Goal: Task Accomplishment & Management: Complete application form

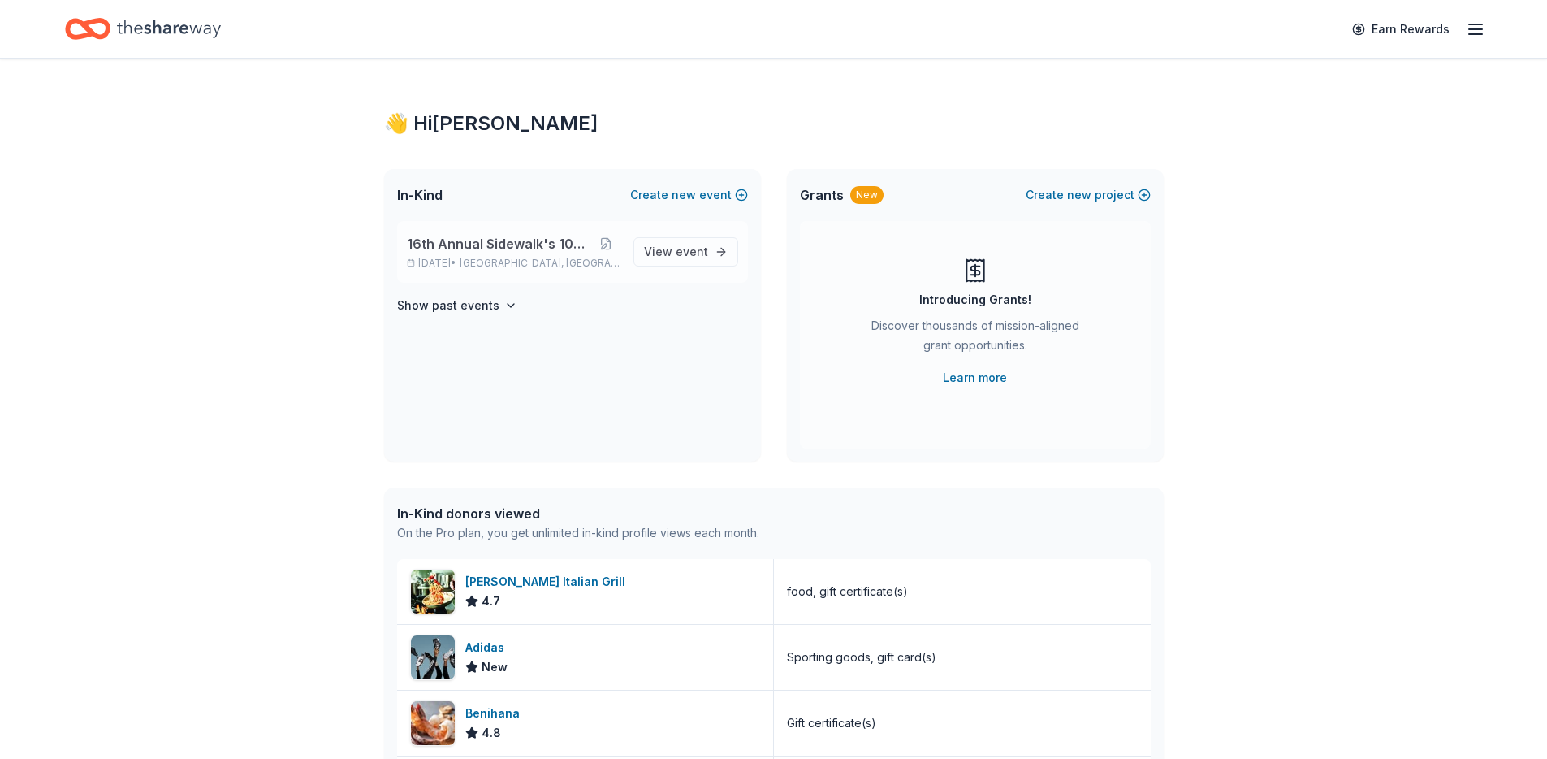
click at [508, 263] on span "[GEOGRAPHIC_DATA], [GEOGRAPHIC_DATA]" at bounding box center [540, 263] width 160 height 13
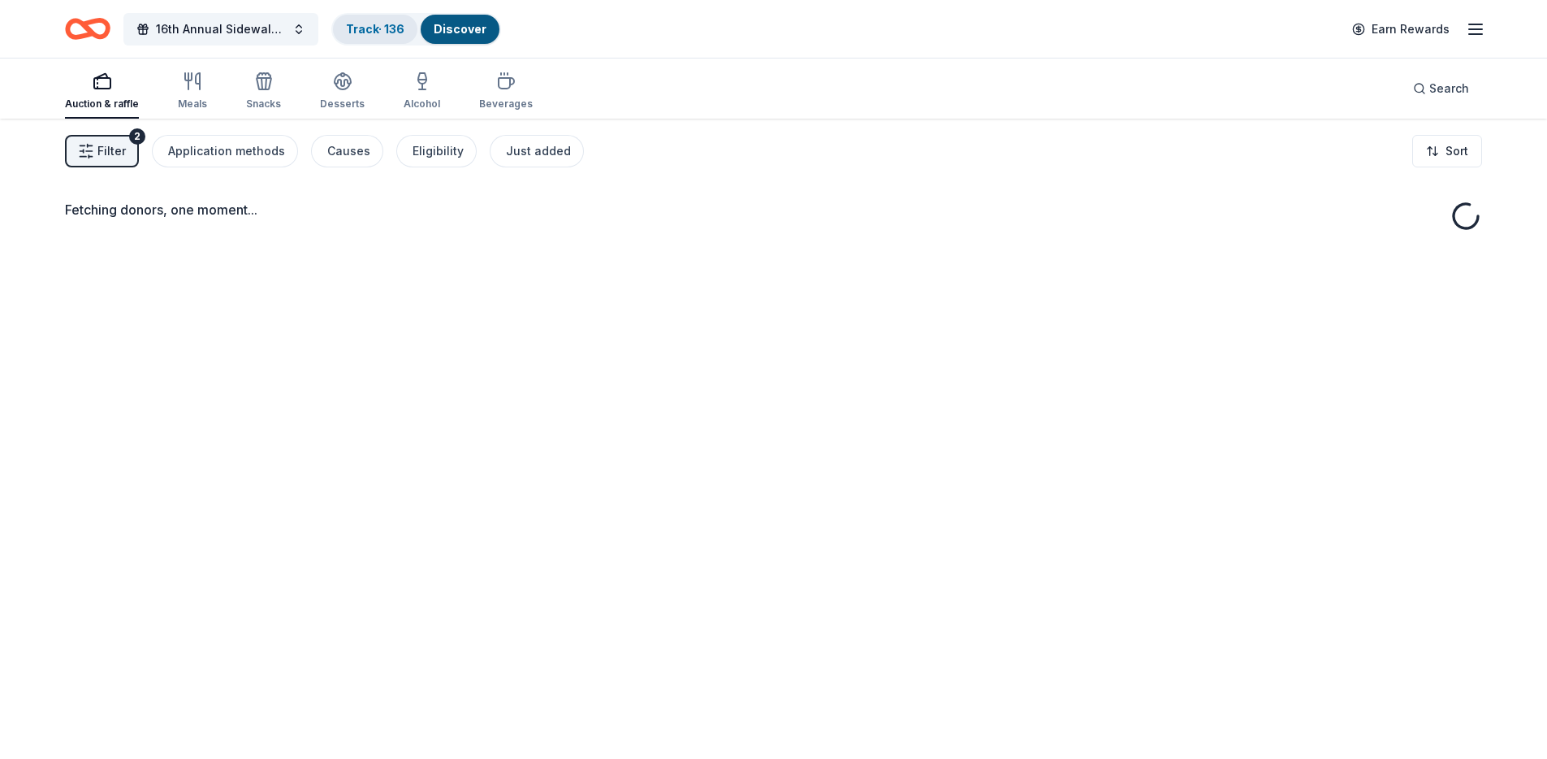
click at [403, 37] on div "Track · 136" at bounding box center [375, 29] width 84 height 29
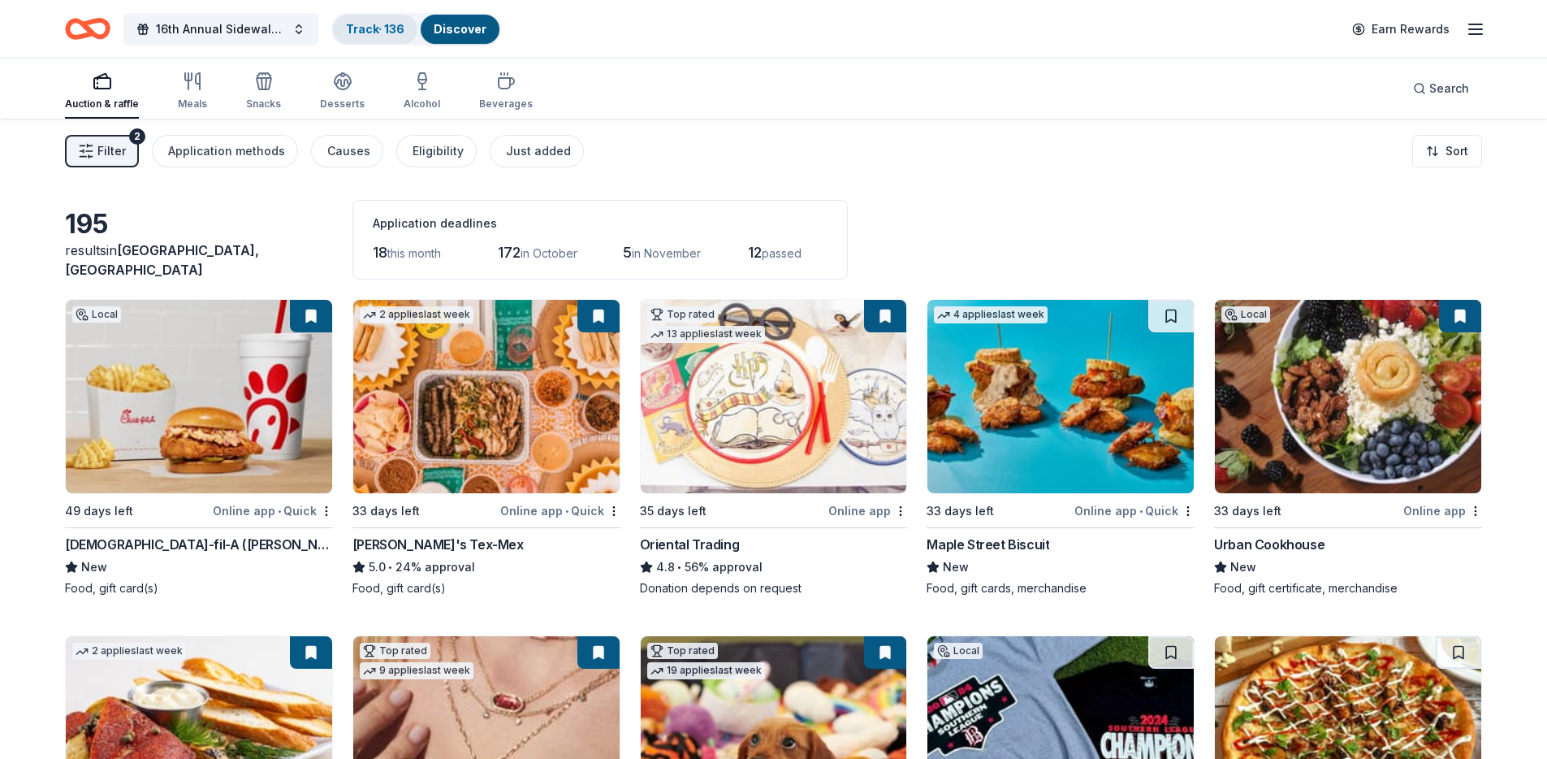
click at [379, 33] on link "Track · 136" at bounding box center [375, 29] width 58 height 14
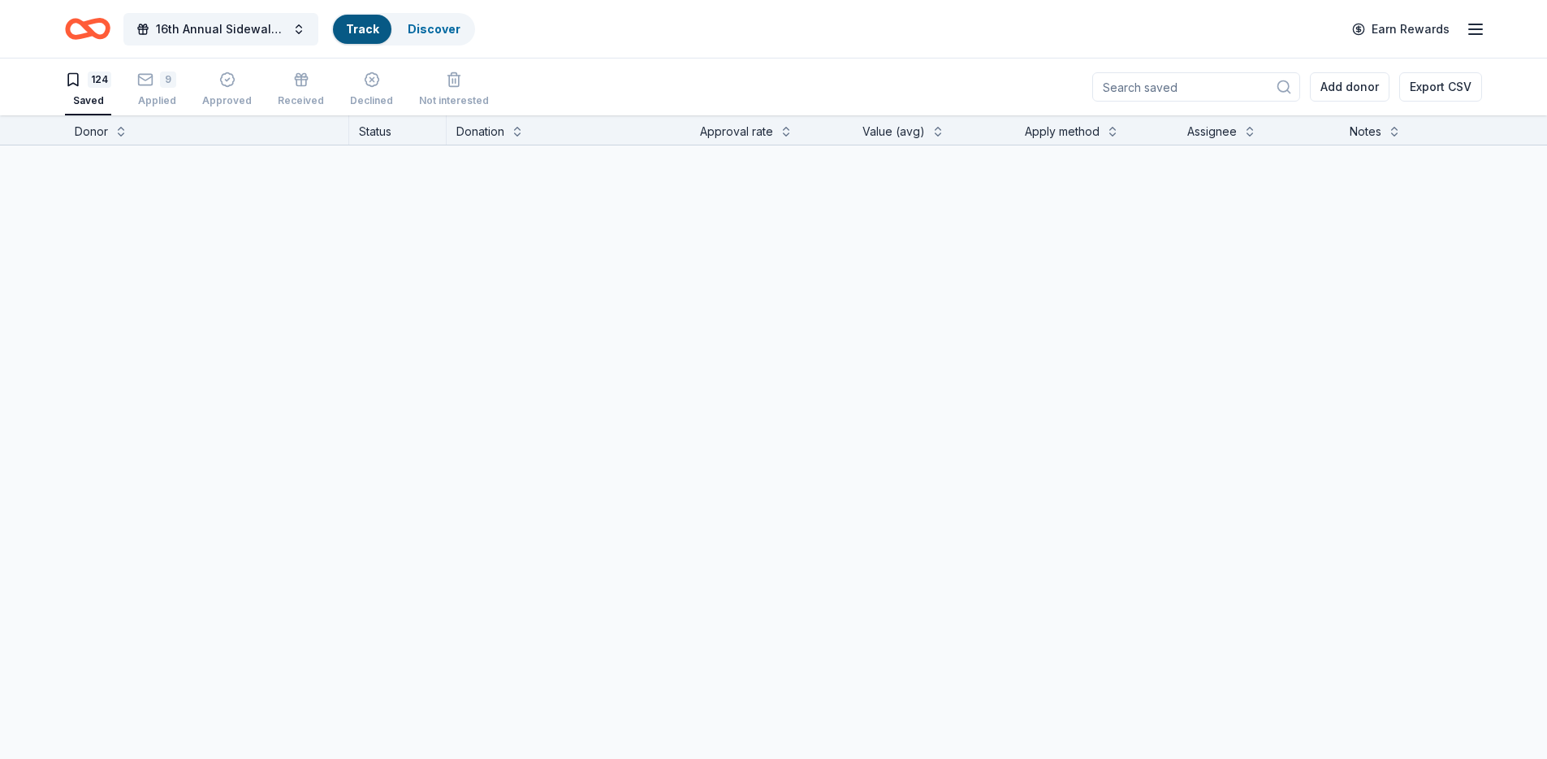
scroll to position [1, 0]
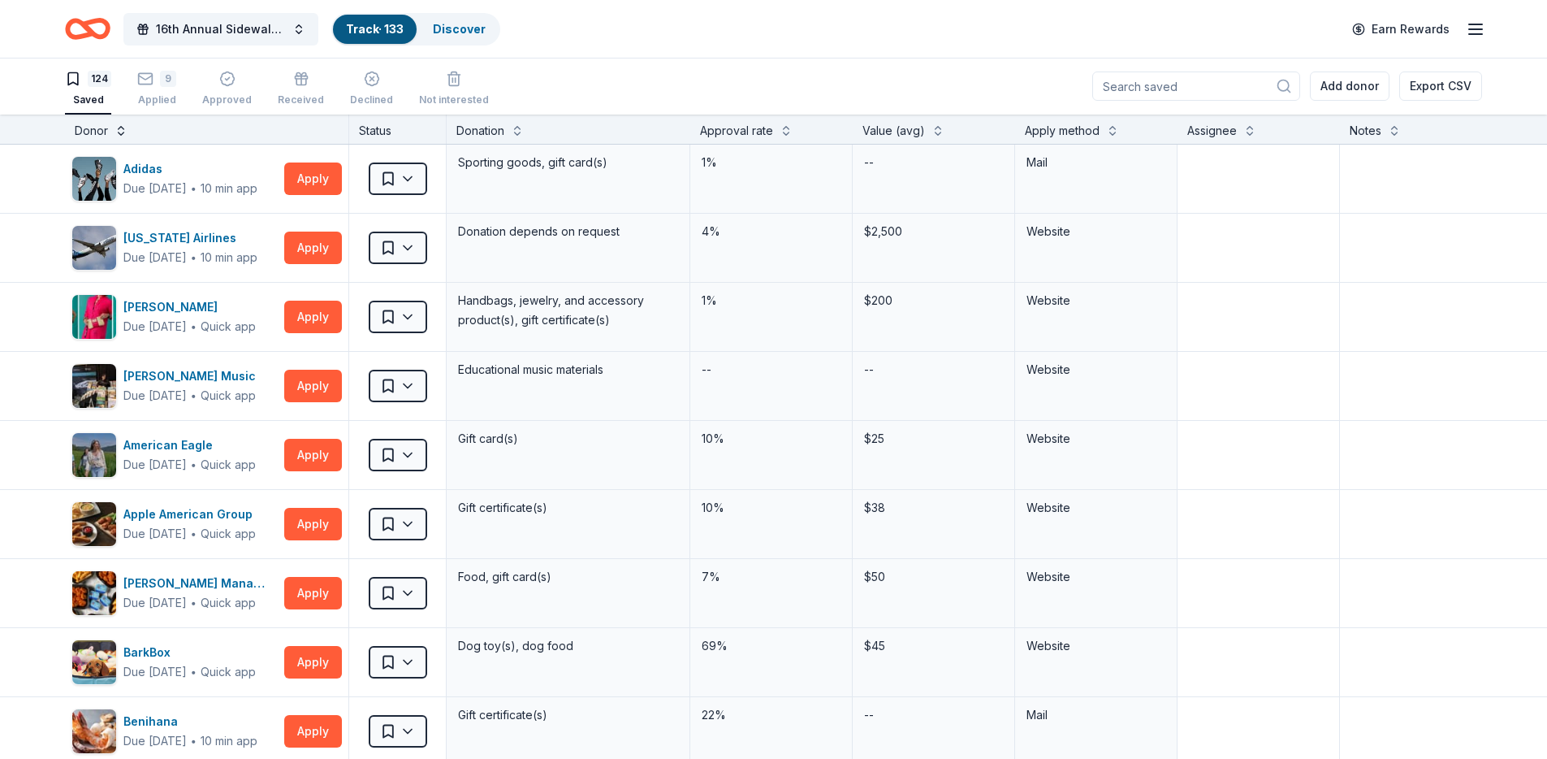
click at [124, 131] on button at bounding box center [121, 129] width 13 height 16
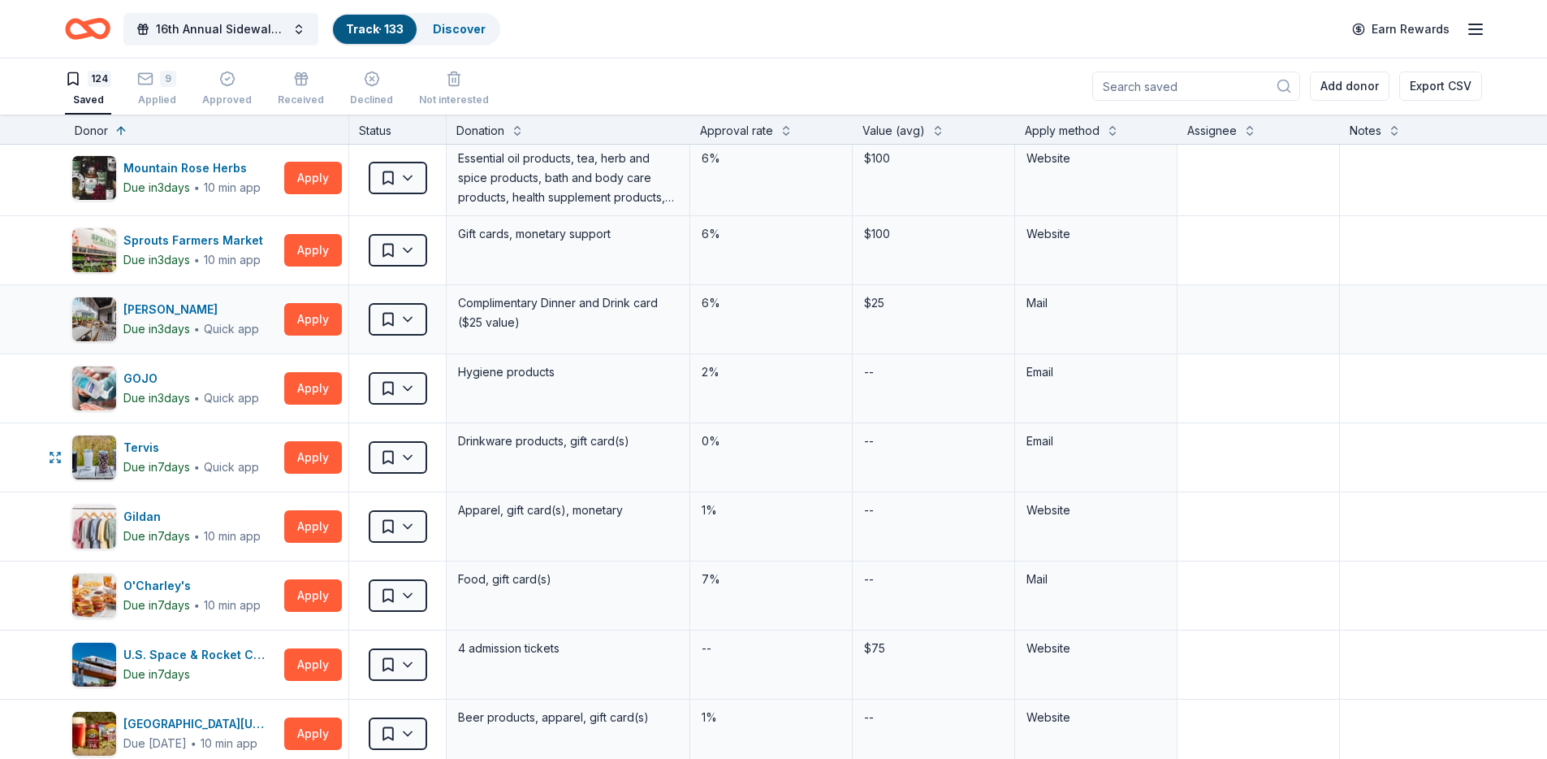
scroll to position [152, 0]
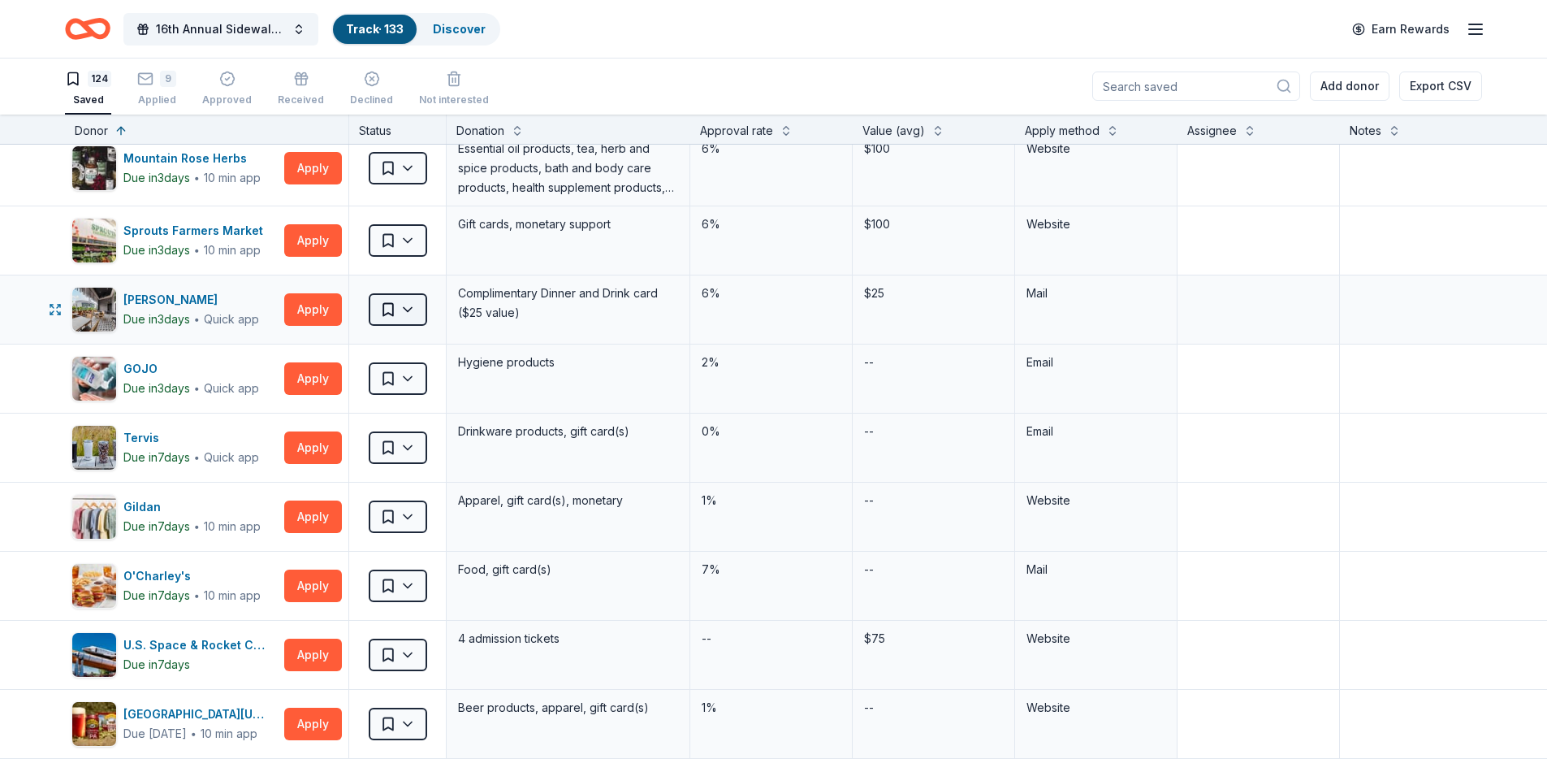
click at [405, 298] on html "16th Annual Sidewalk's 10k Party Track · 133 Discover Earn Rewards 124 Saved 9 …" at bounding box center [773, 378] width 1547 height 759
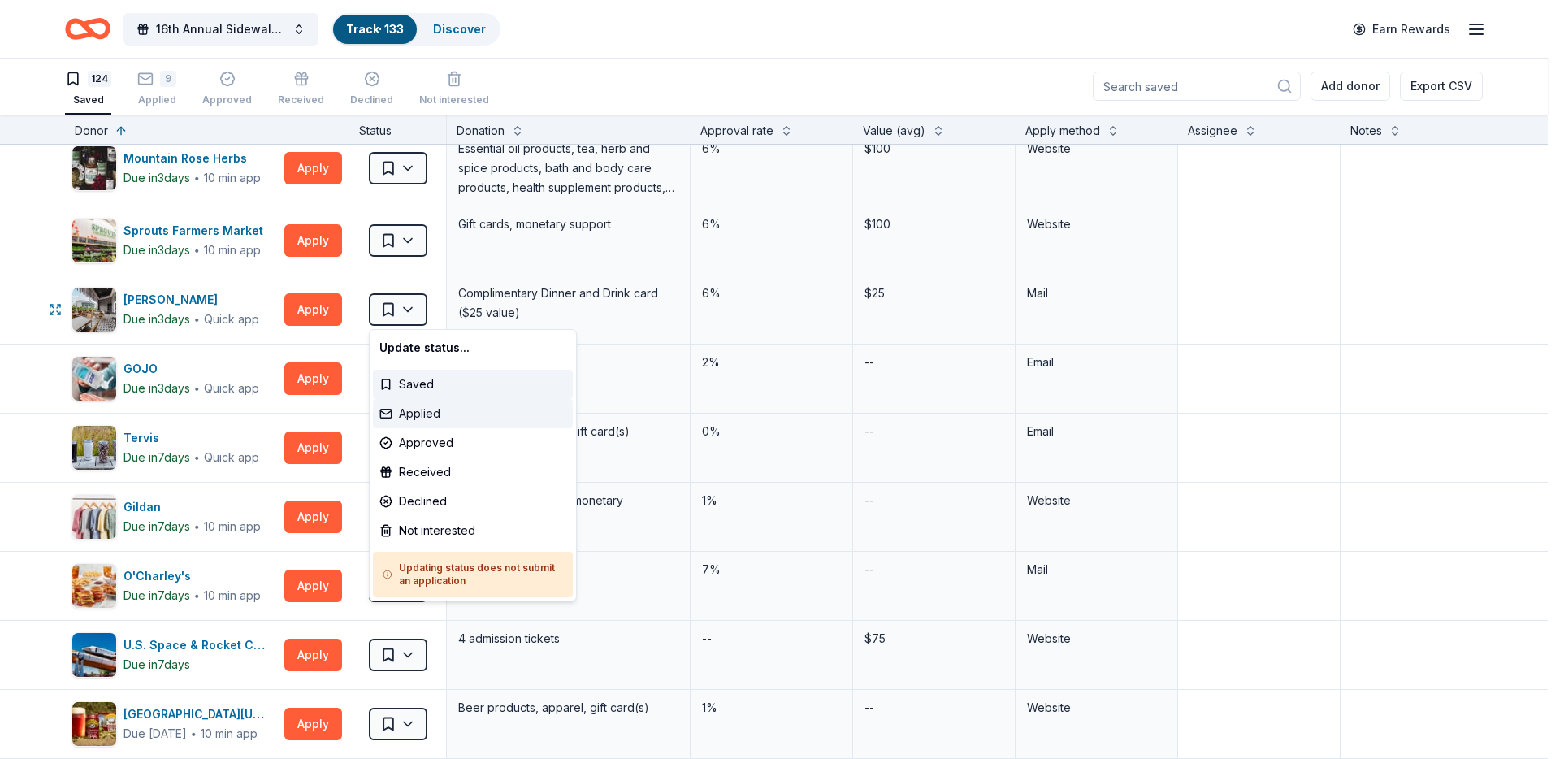
click at [452, 419] on div "Applied" at bounding box center [473, 413] width 200 height 29
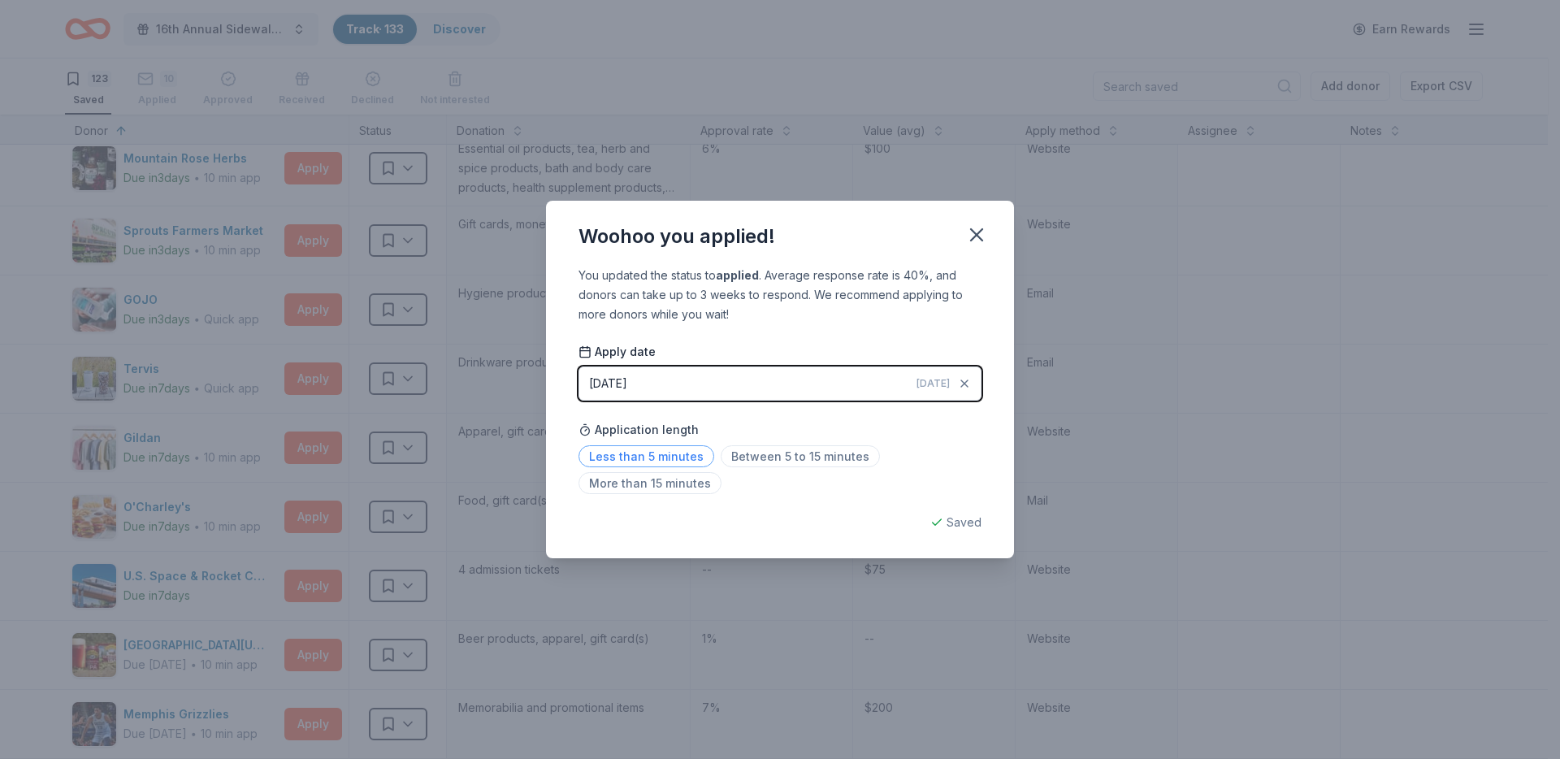
click at [656, 458] on span "Less than 5 minutes" at bounding box center [646, 456] width 136 height 22
click at [988, 237] on button "button" at bounding box center [977, 235] width 36 height 36
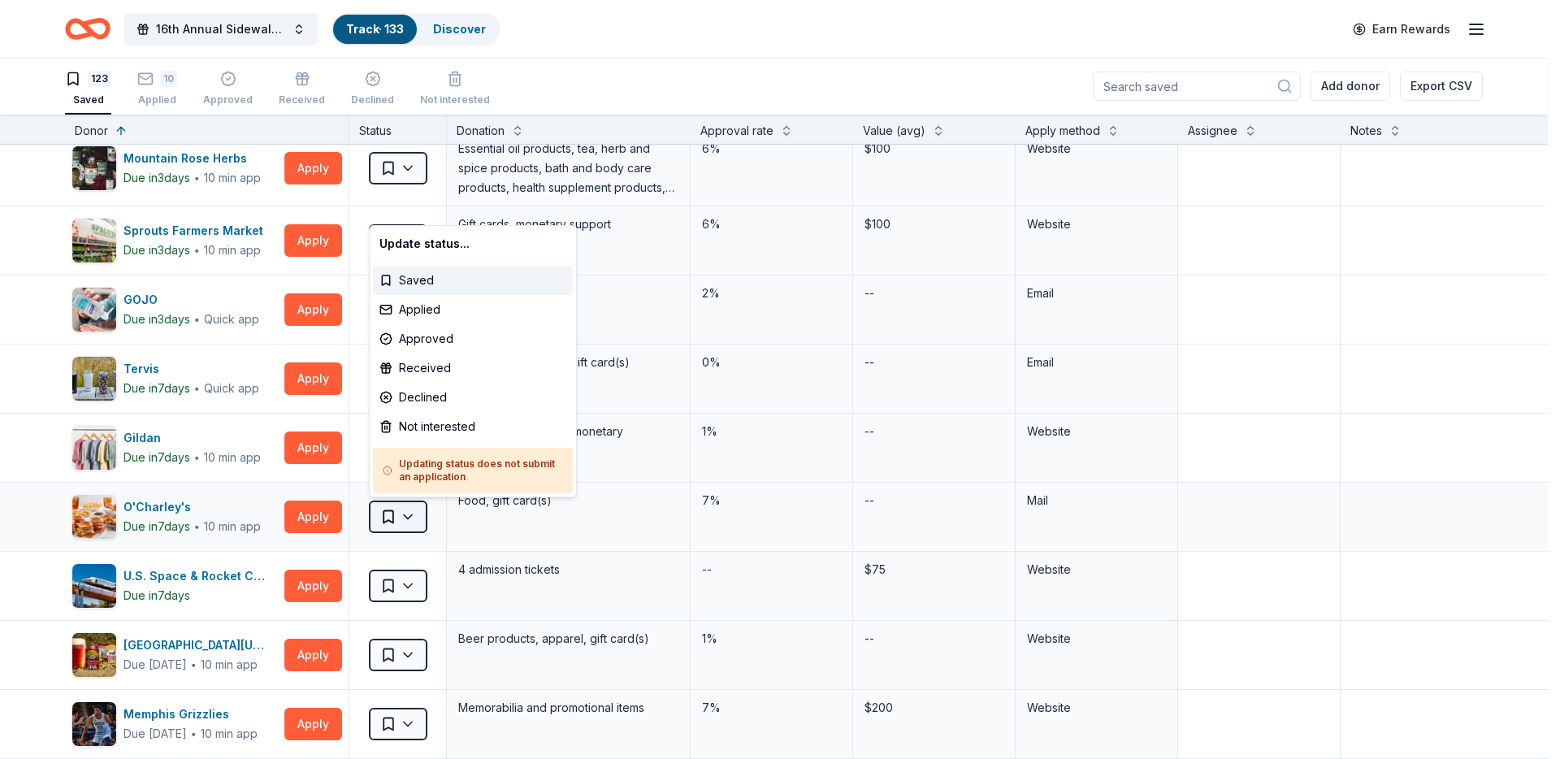
click at [396, 517] on html "16th Annual Sidewalk's 10k Party Track · 133 Discover Earn Rewards 123 Saved 10…" at bounding box center [780, 378] width 1560 height 759
click at [463, 307] on div "Applied" at bounding box center [473, 309] width 200 height 29
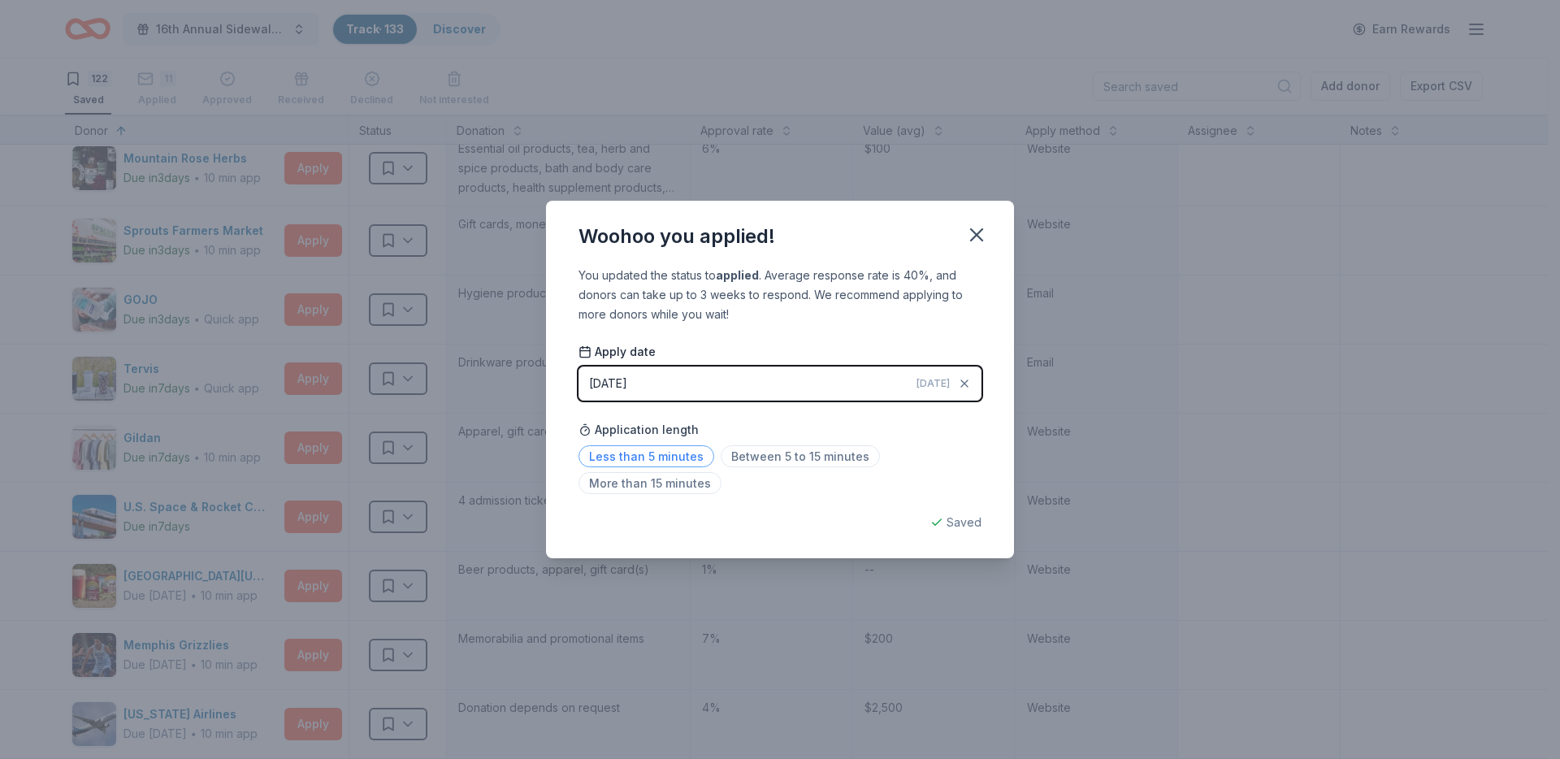
click at [655, 458] on span "Less than 5 minutes" at bounding box center [646, 456] width 136 height 22
click at [975, 236] on icon "button" at bounding box center [976, 234] width 11 height 11
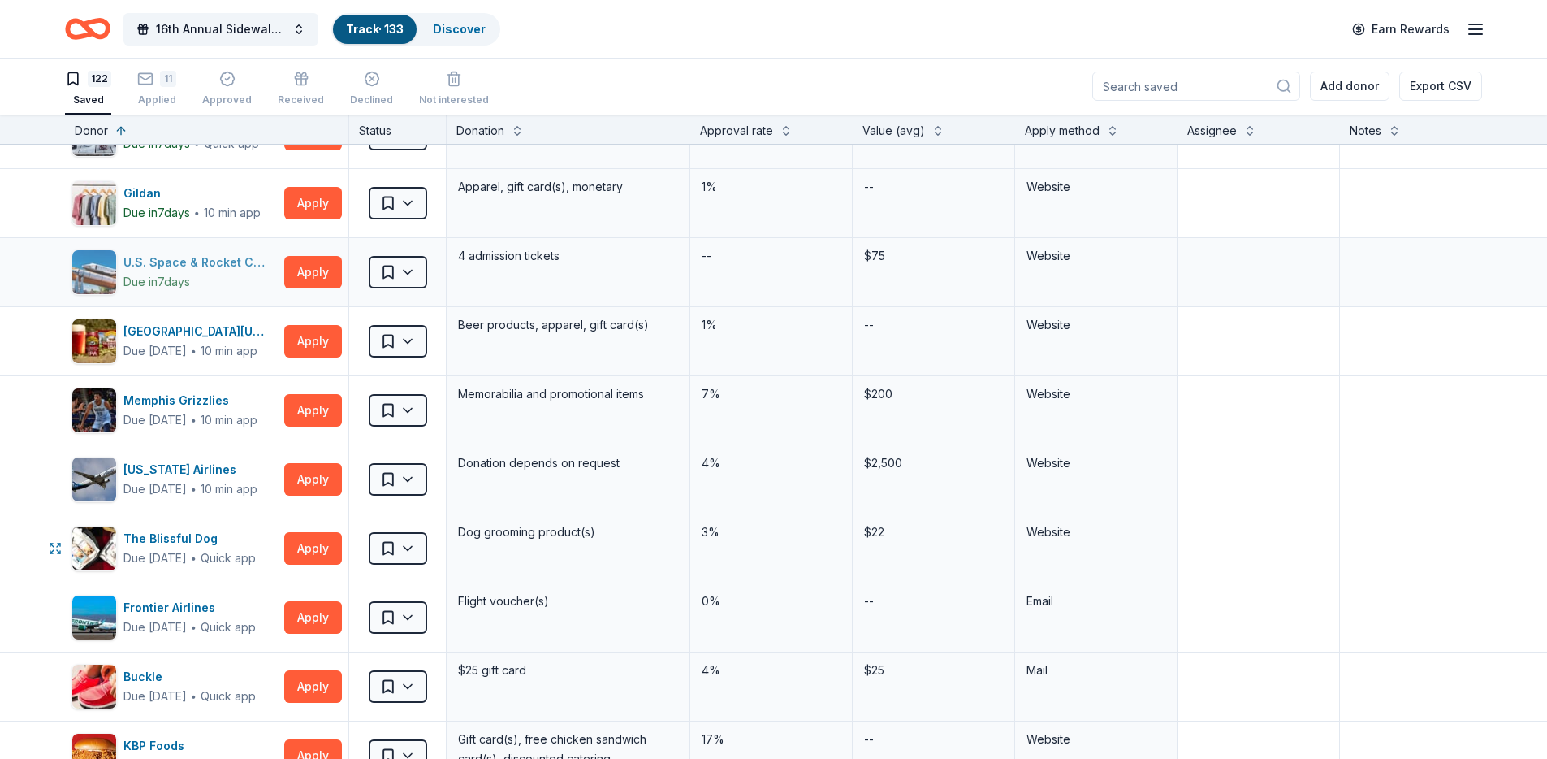
scroll to position [398, 0]
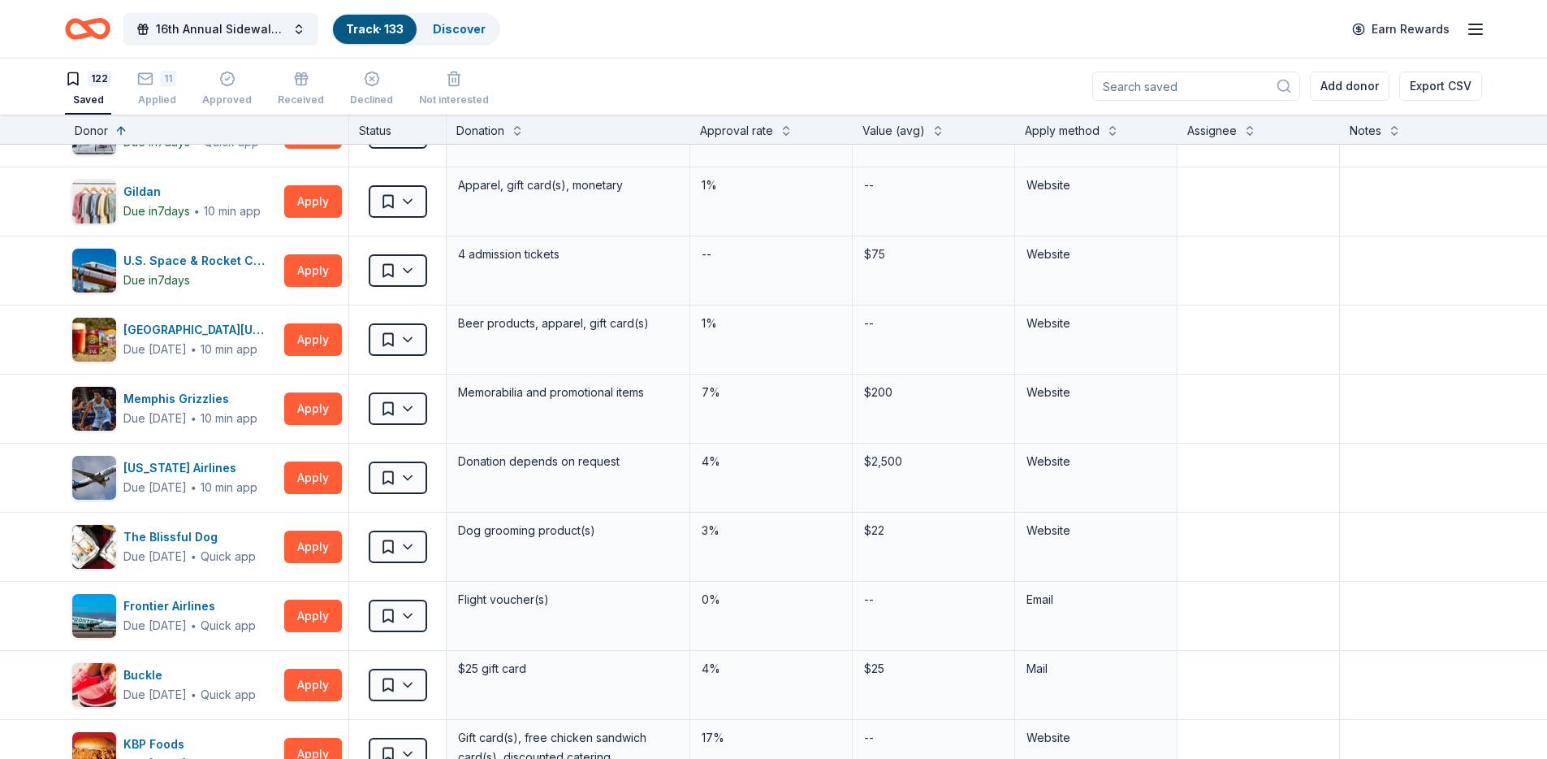
click at [1093, 137] on div "Apply method" at bounding box center [1062, 130] width 75 height 19
click at [1093, 129] on div "Apply method" at bounding box center [1062, 130] width 75 height 19
click at [1113, 130] on button at bounding box center [1112, 129] width 13 height 16
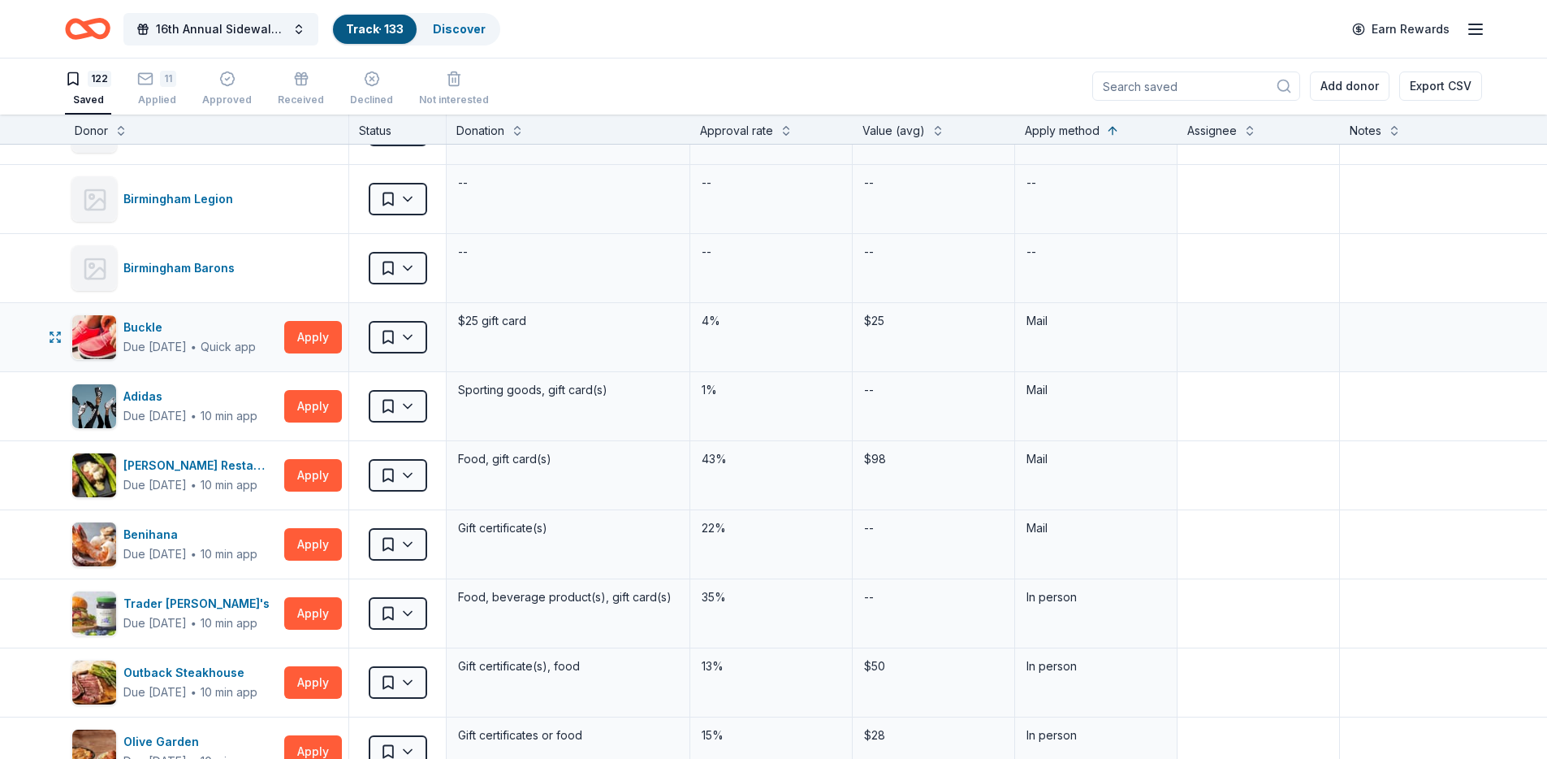
scroll to position [68, 0]
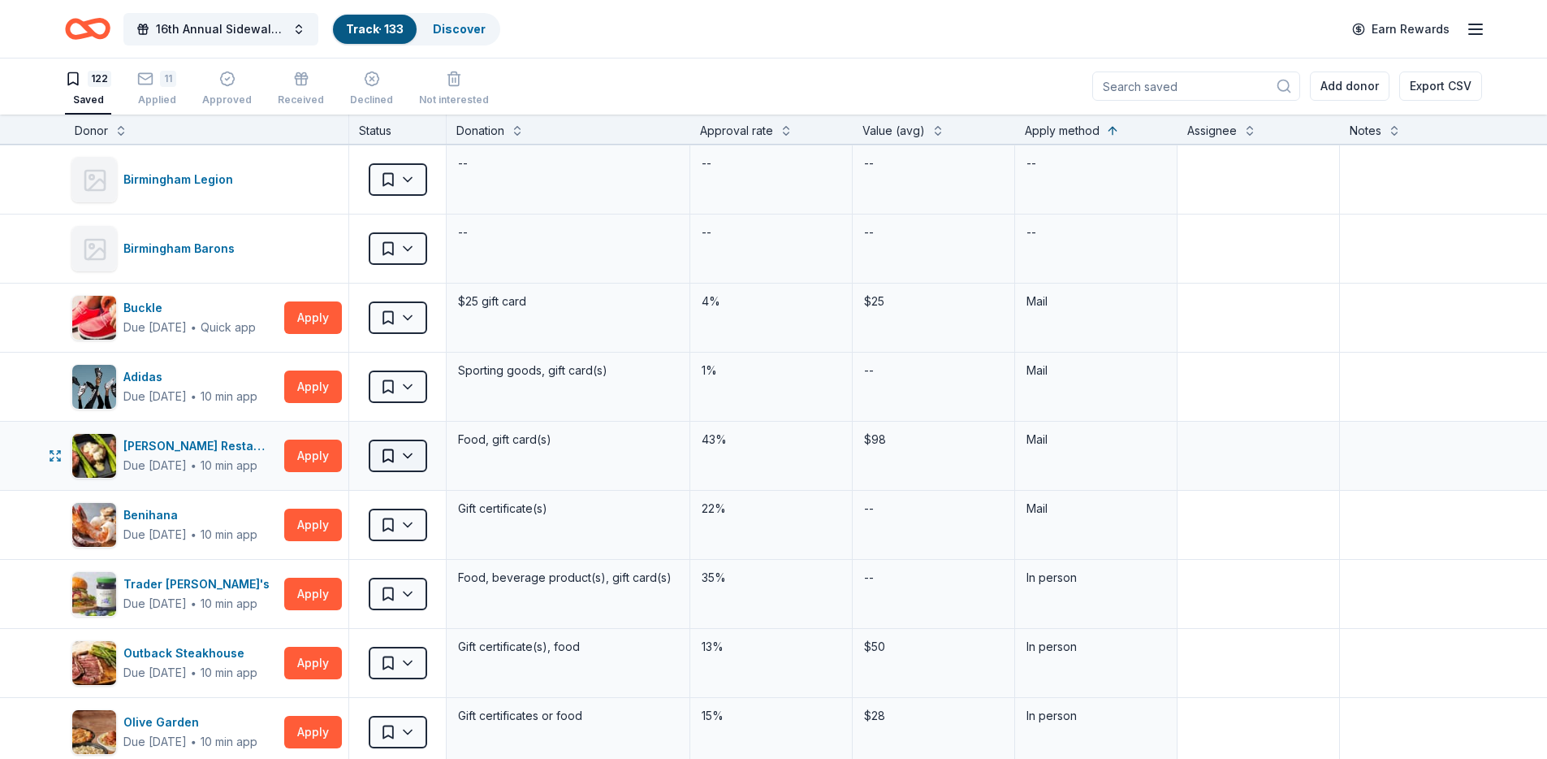
click at [391, 459] on html "16th Annual Sidewalk's 10k Party Track · 133 Discover Earn Rewards 122 Saved 11…" at bounding box center [773, 378] width 1547 height 759
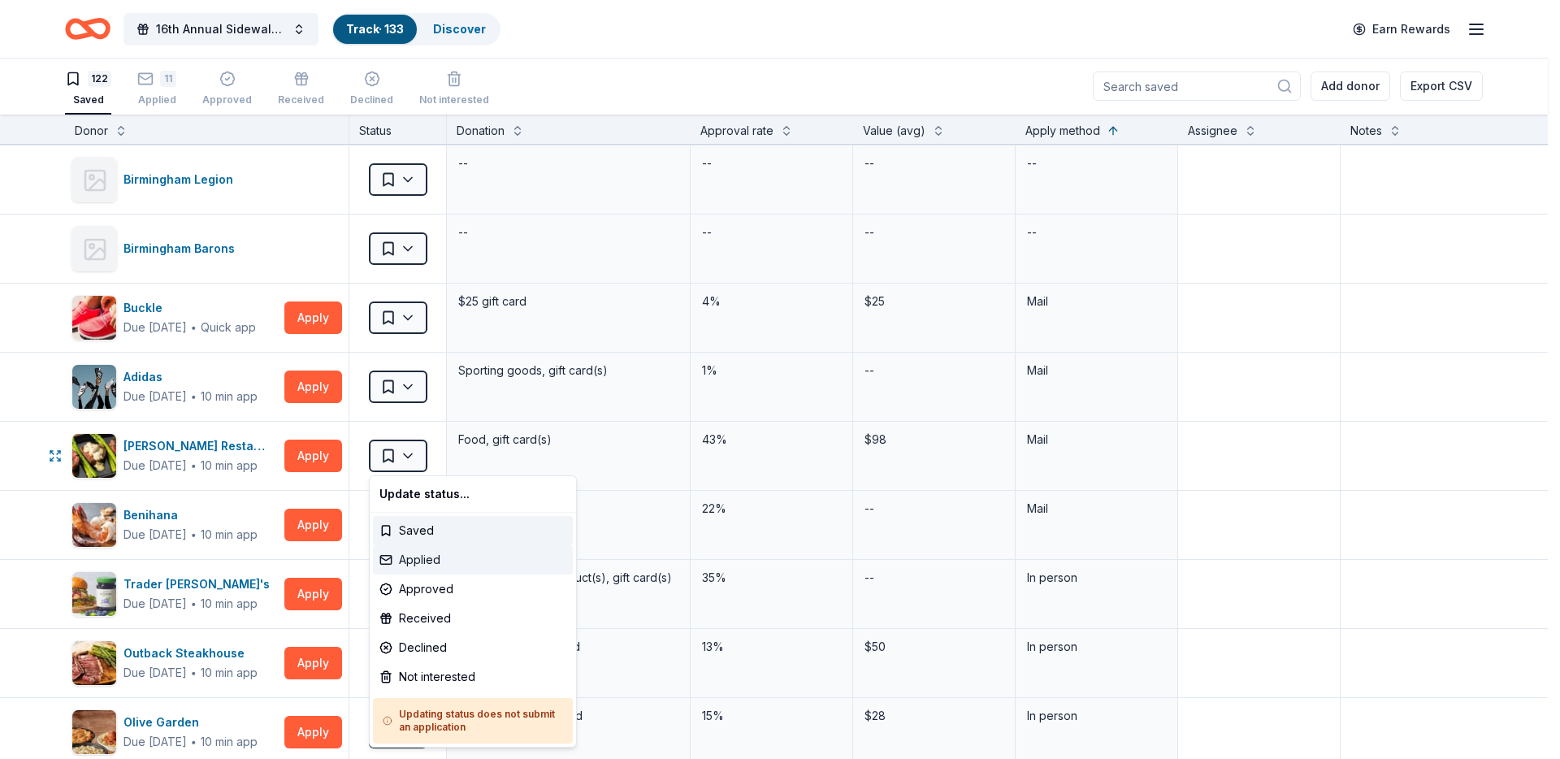
click at [435, 565] on div "Applied" at bounding box center [473, 559] width 200 height 29
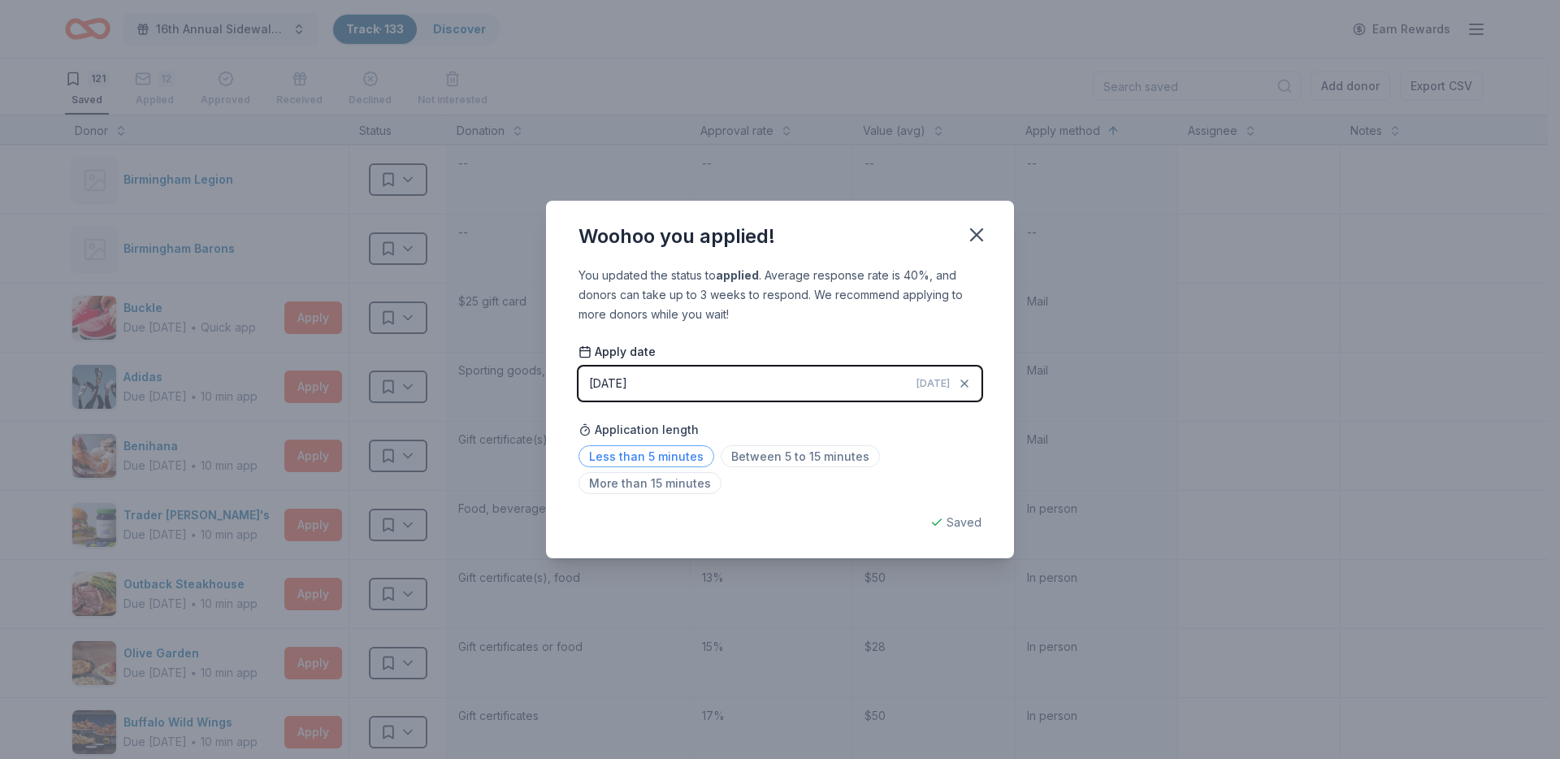
click at [642, 460] on span "Less than 5 minutes" at bounding box center [646, 456] width 136 height 22
click at [973, 222] on button "button" at bounding box center [977, 235] width 36 height 36
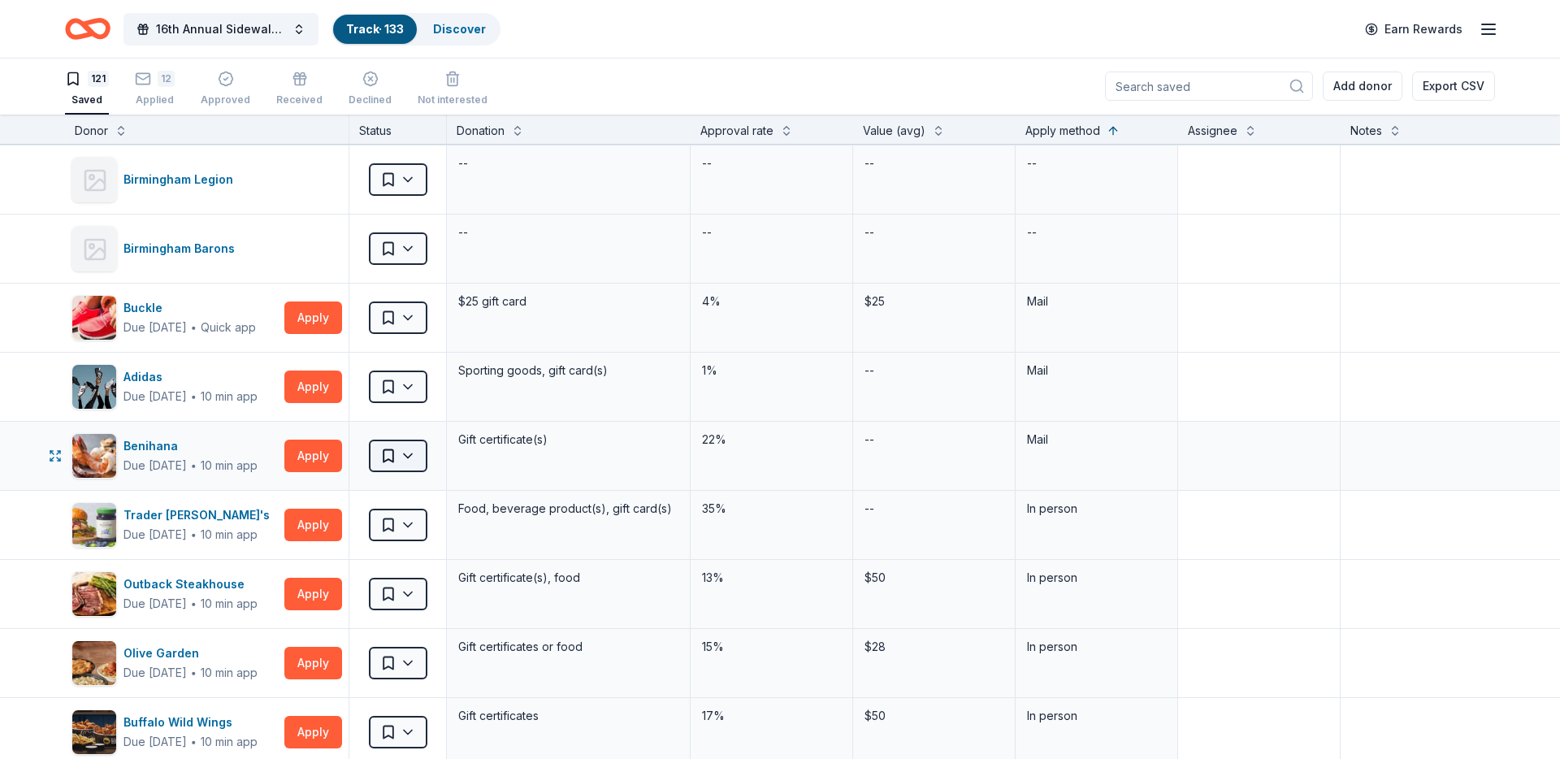
click at [383, 454] on html "16th Annual Sidewalk's 10k Party Track · 133 Discover Earn Rewards 121 Saved 12…" at bounding box center [780, 378] width 1560 height 759
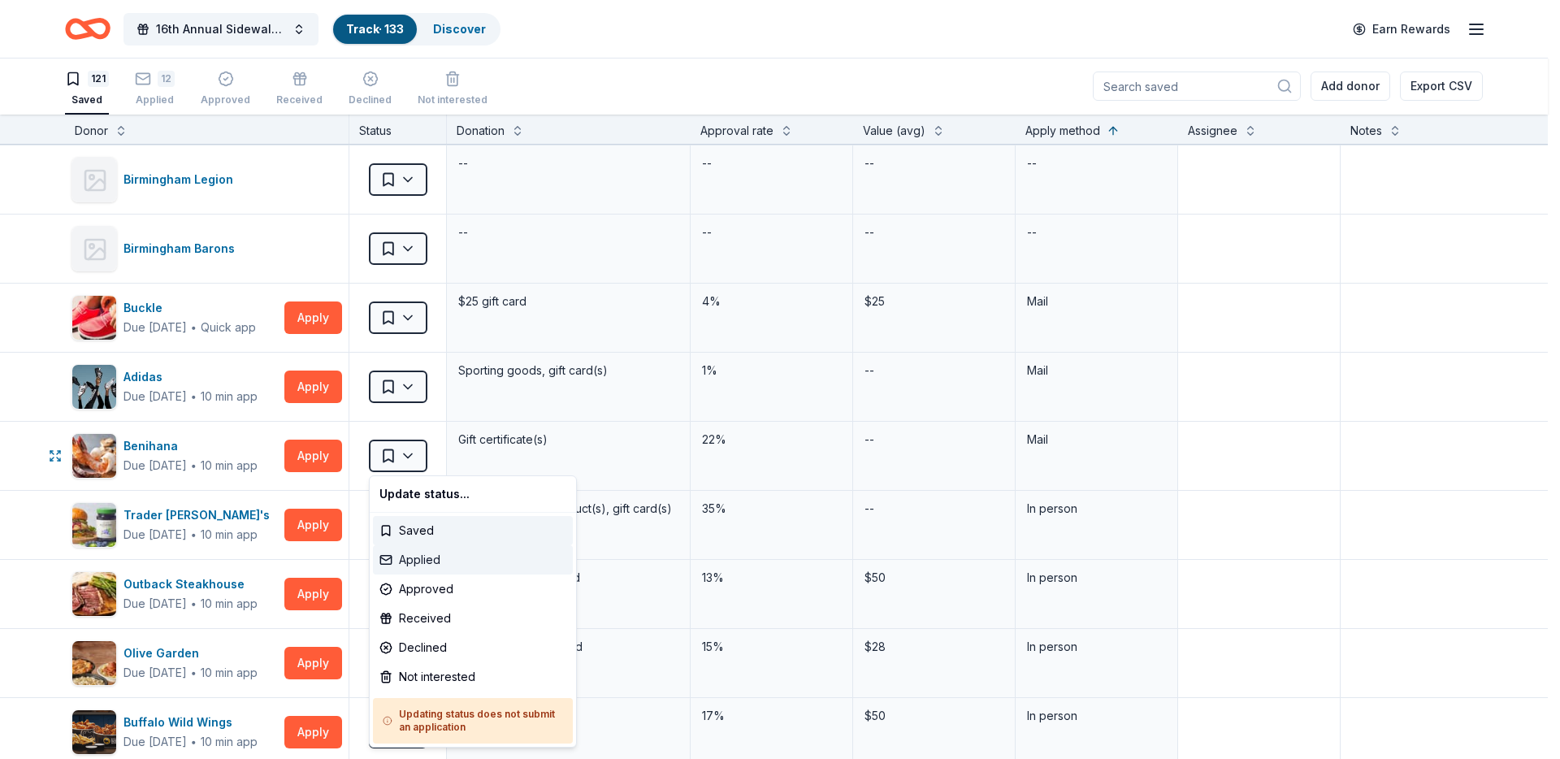
click at [414, 571] on div "Applied" at bounding box center [473, 559] width 200 height 29
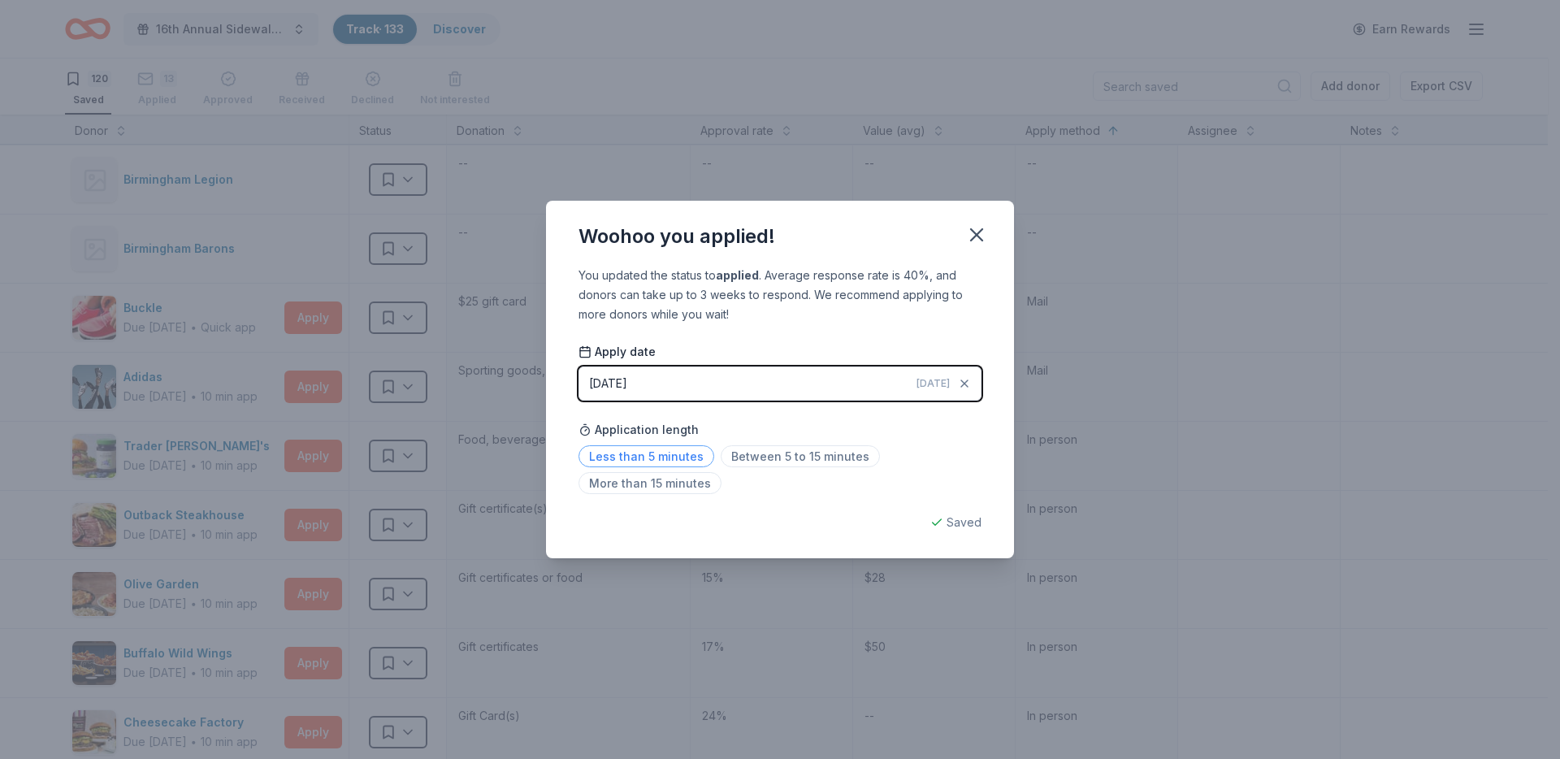
click at [670, 457] on span "Less than 5 minutes" at bounding box center [646, 456] width 136 height 22
click at [978, 238] on icon "button" at bounding box center [976, 234] width 23 height 23
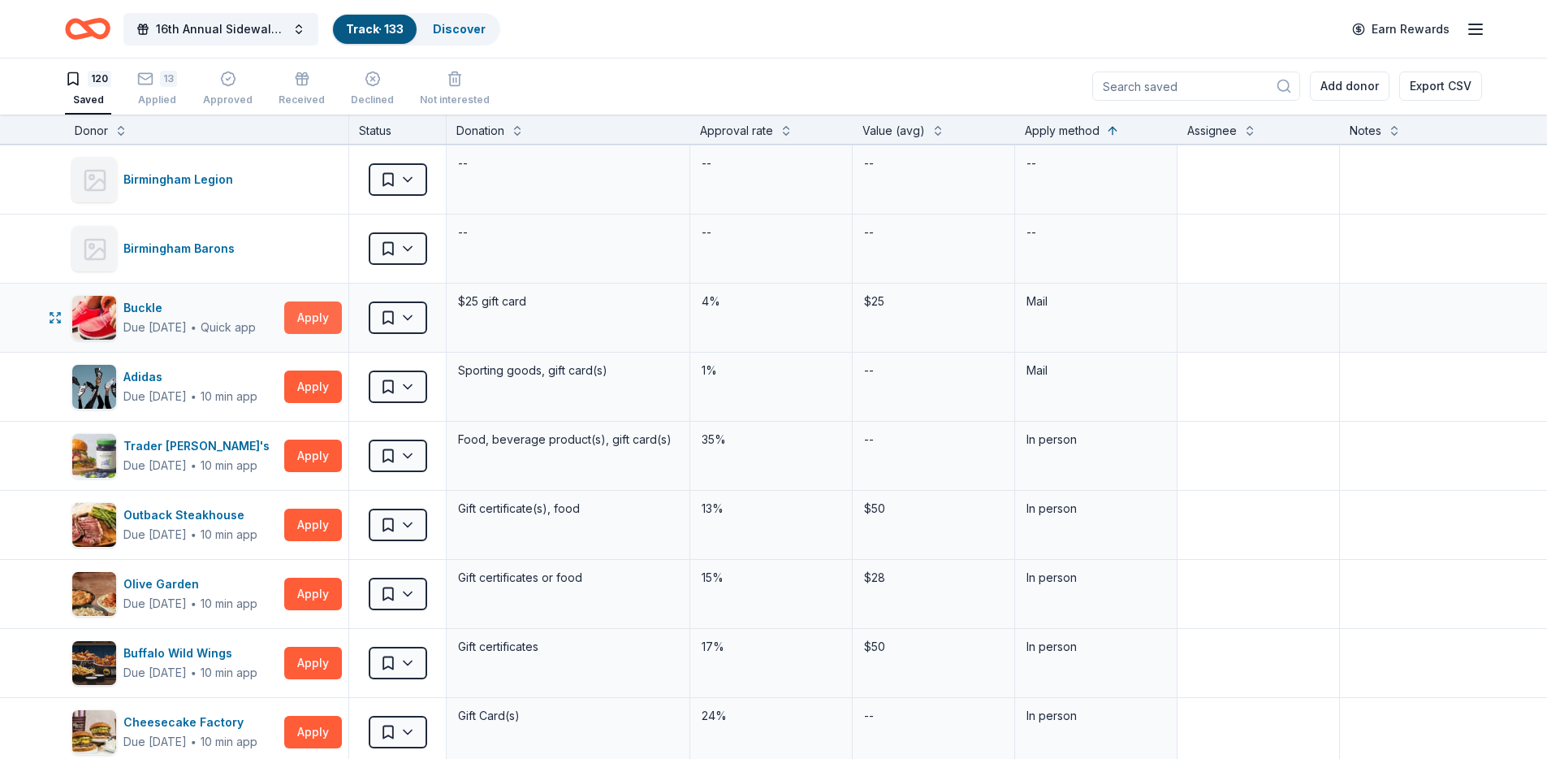
click at [300, 322] on button "Apply" at bounding box center [313, 317] width 58 height 32
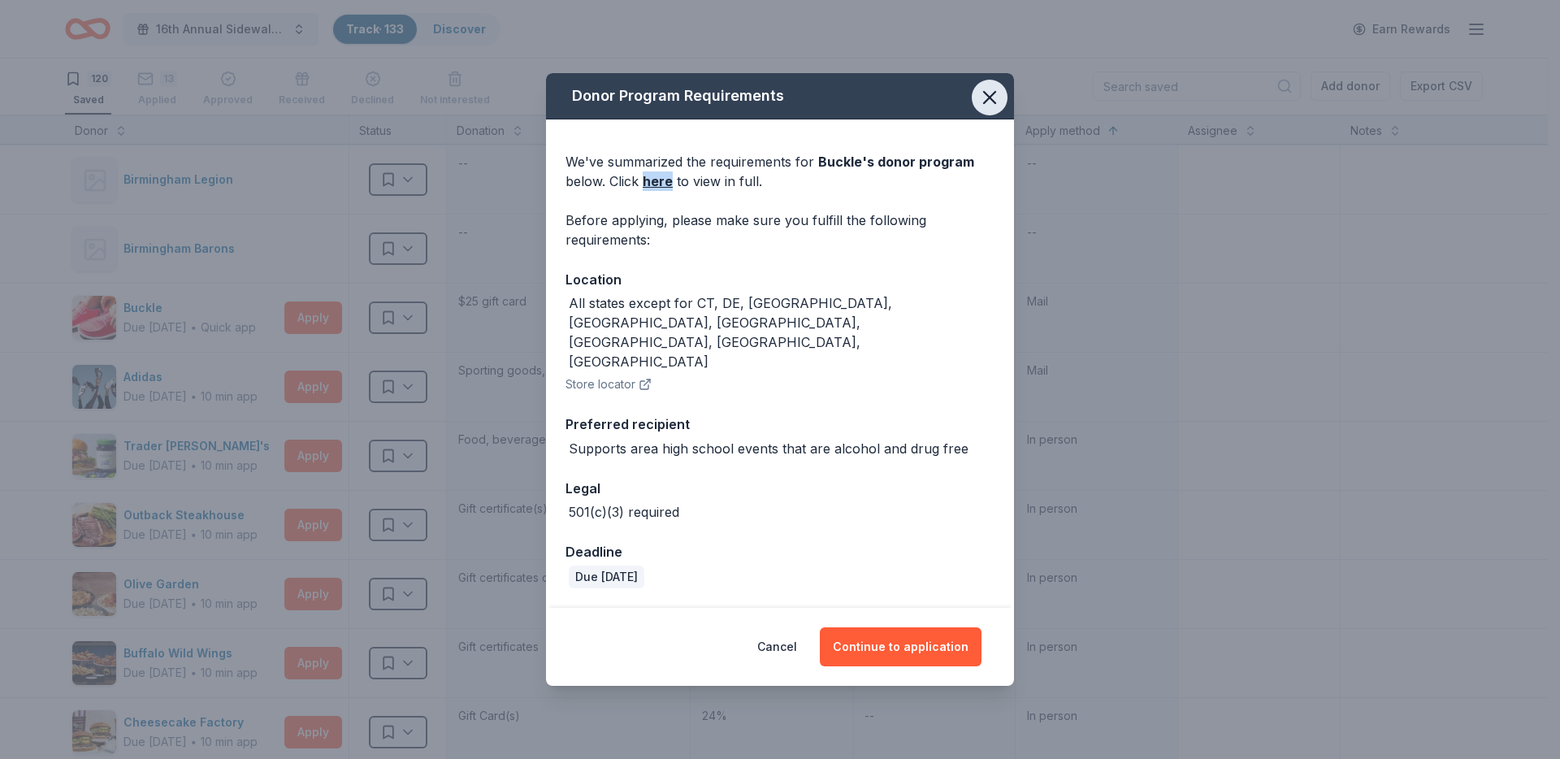
click at [987, 103] on icon "button" at bounding box center [989, 97] width 11 height 11
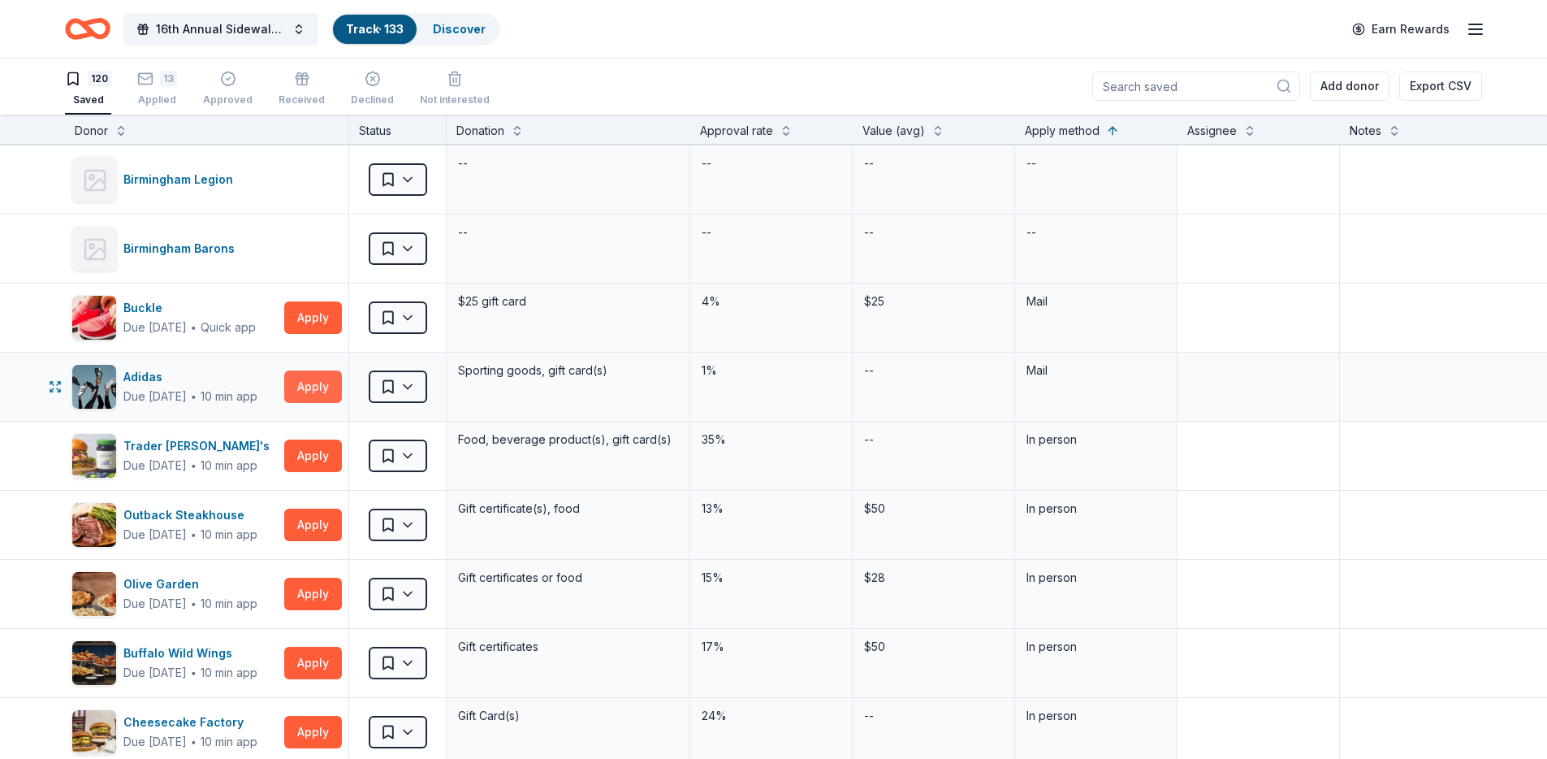
click at [316, 399] on button "Apply" at bounding box center [313, 386] width 58 height 32
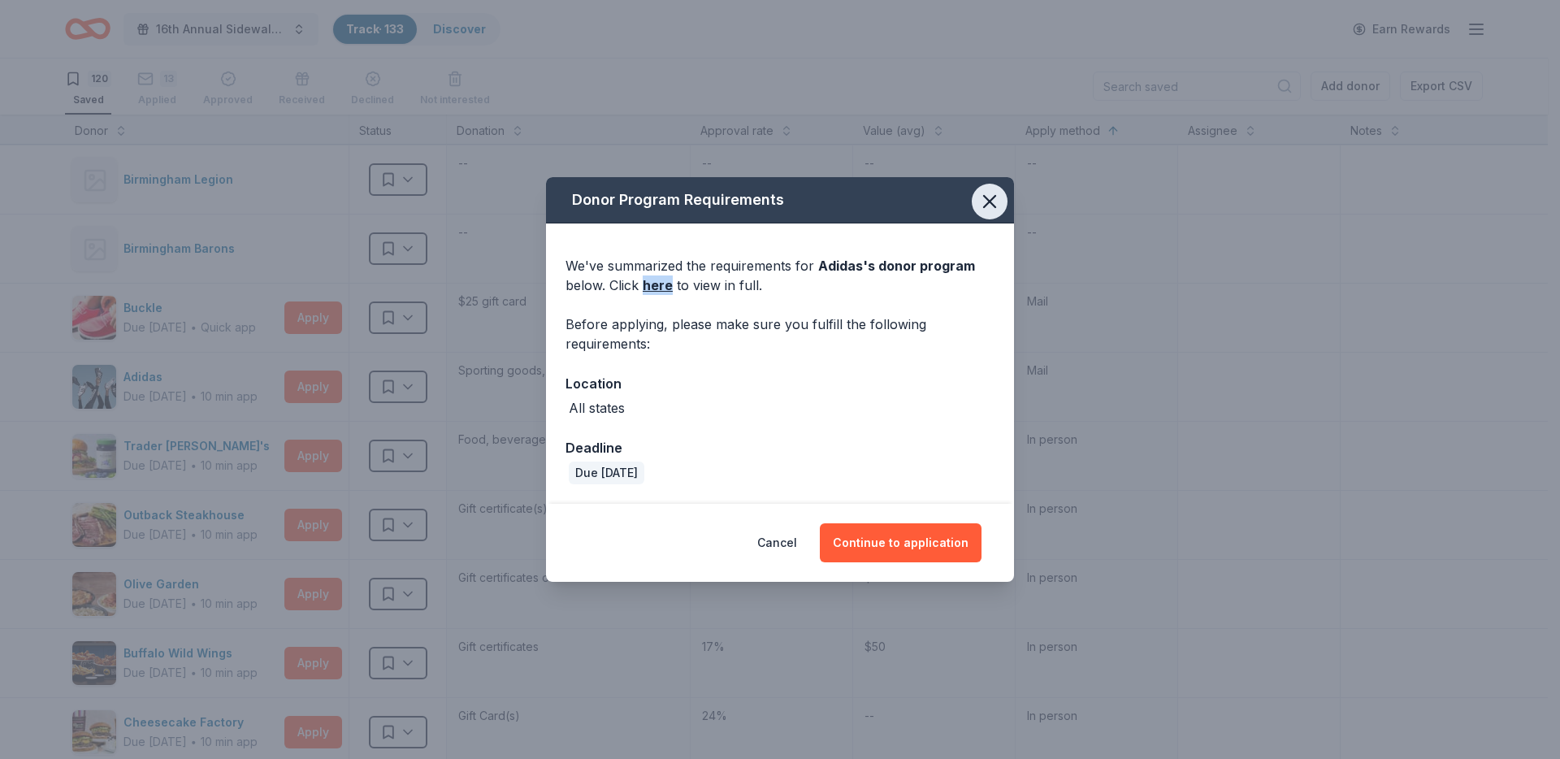
click at [983, 201] on icon "button" at bounding box center [989, 201] width 23 height 23
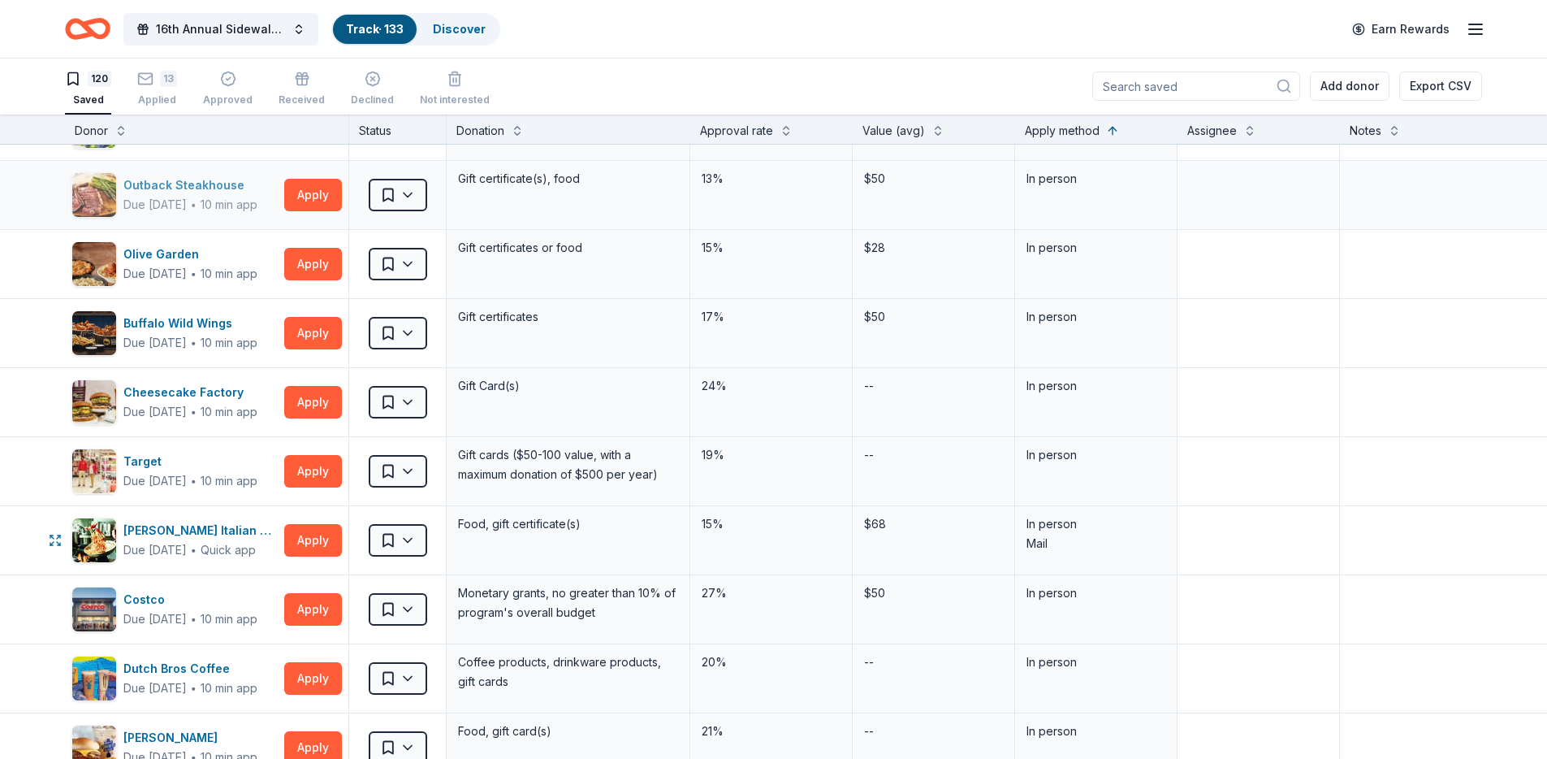
scroll to position [401, 0]
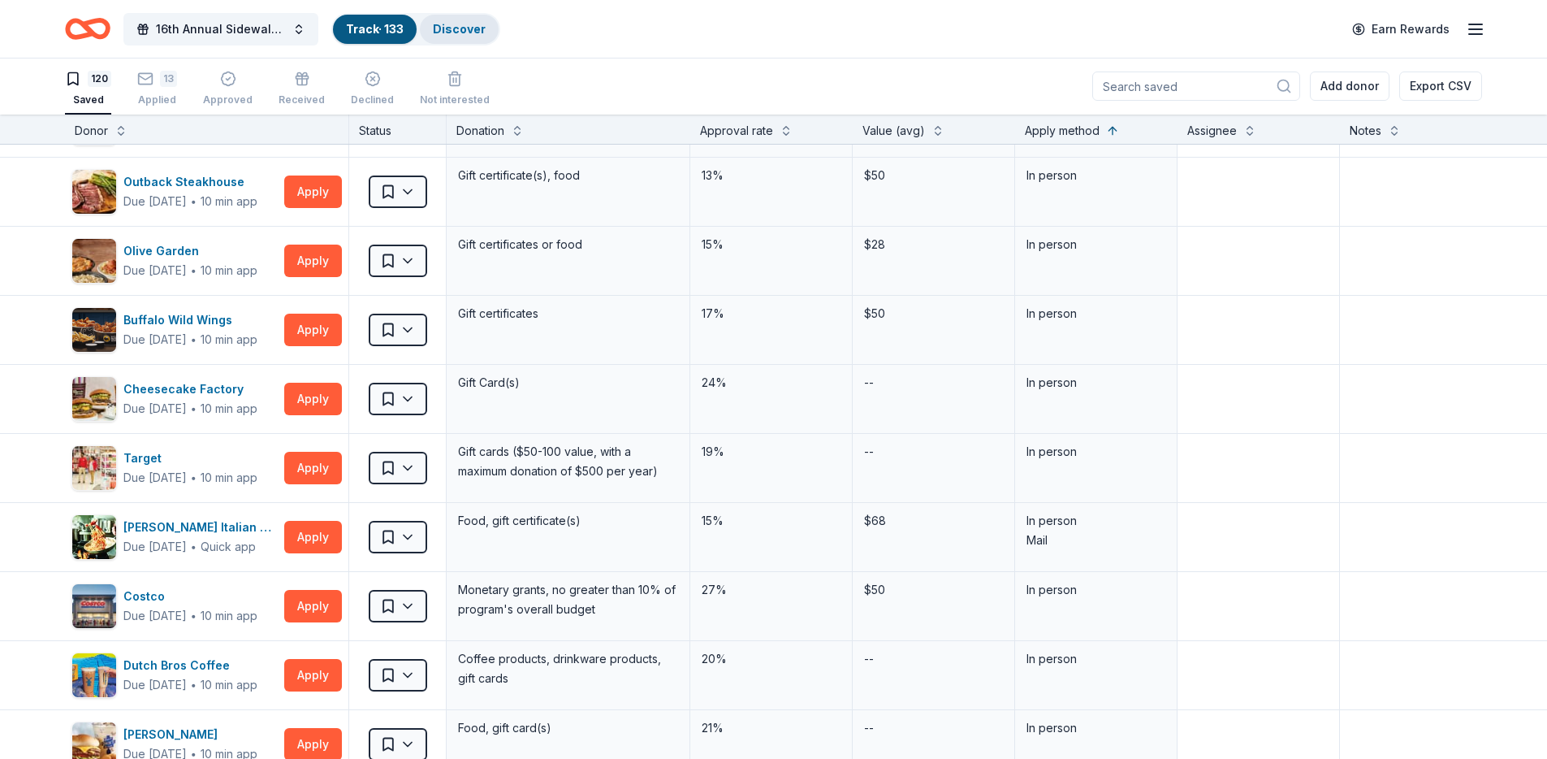
click at [431, 31] on div "Discover" at bounding box center [459, 29] width 79 height 29
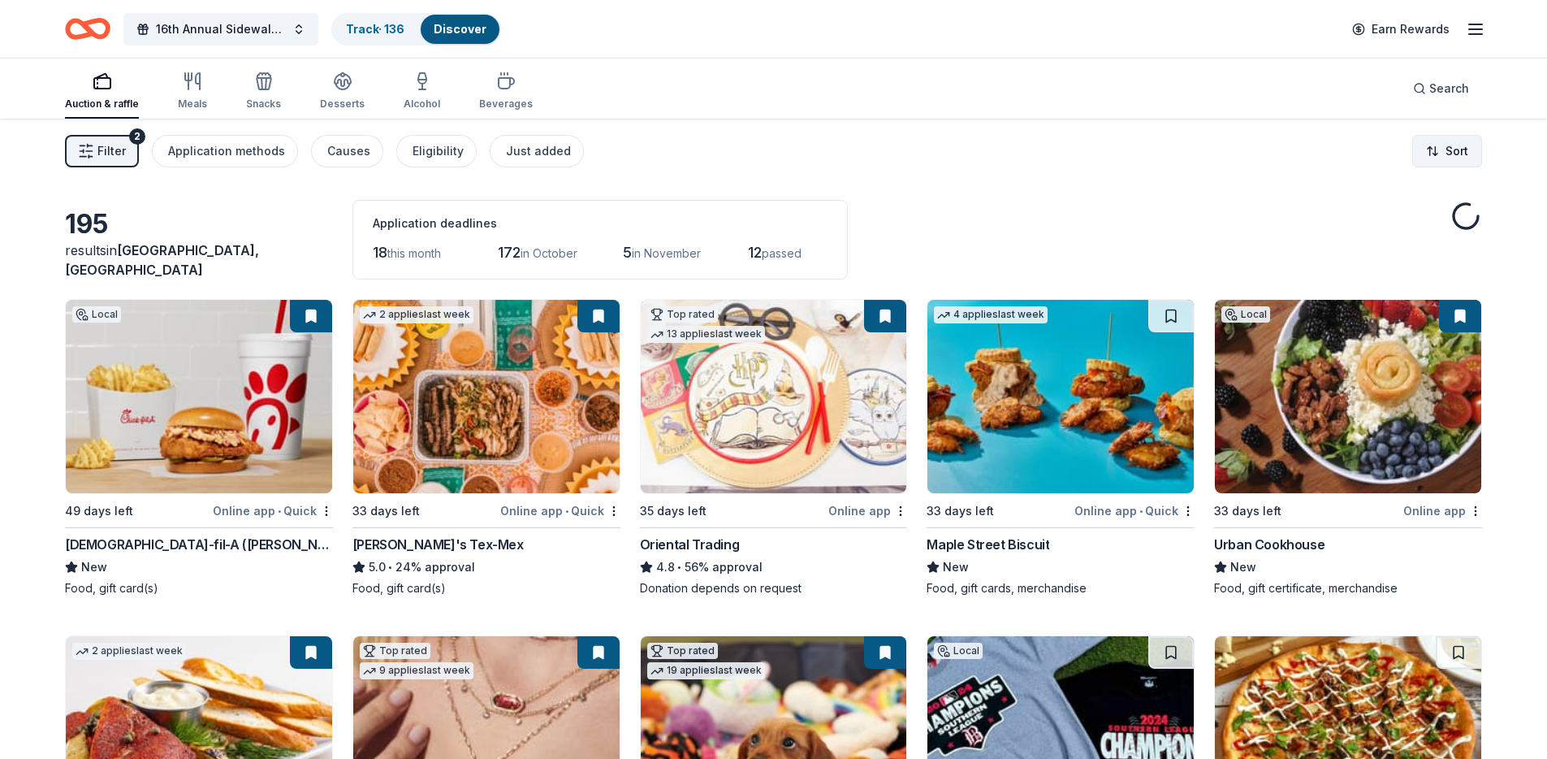
click at [1459, 153] on html "16th Annual Sidewalk's 10k Party Track · 136 Discover Earn Rewards Auction & ra…" at bounding box center [773, 379] width 1547 height 759
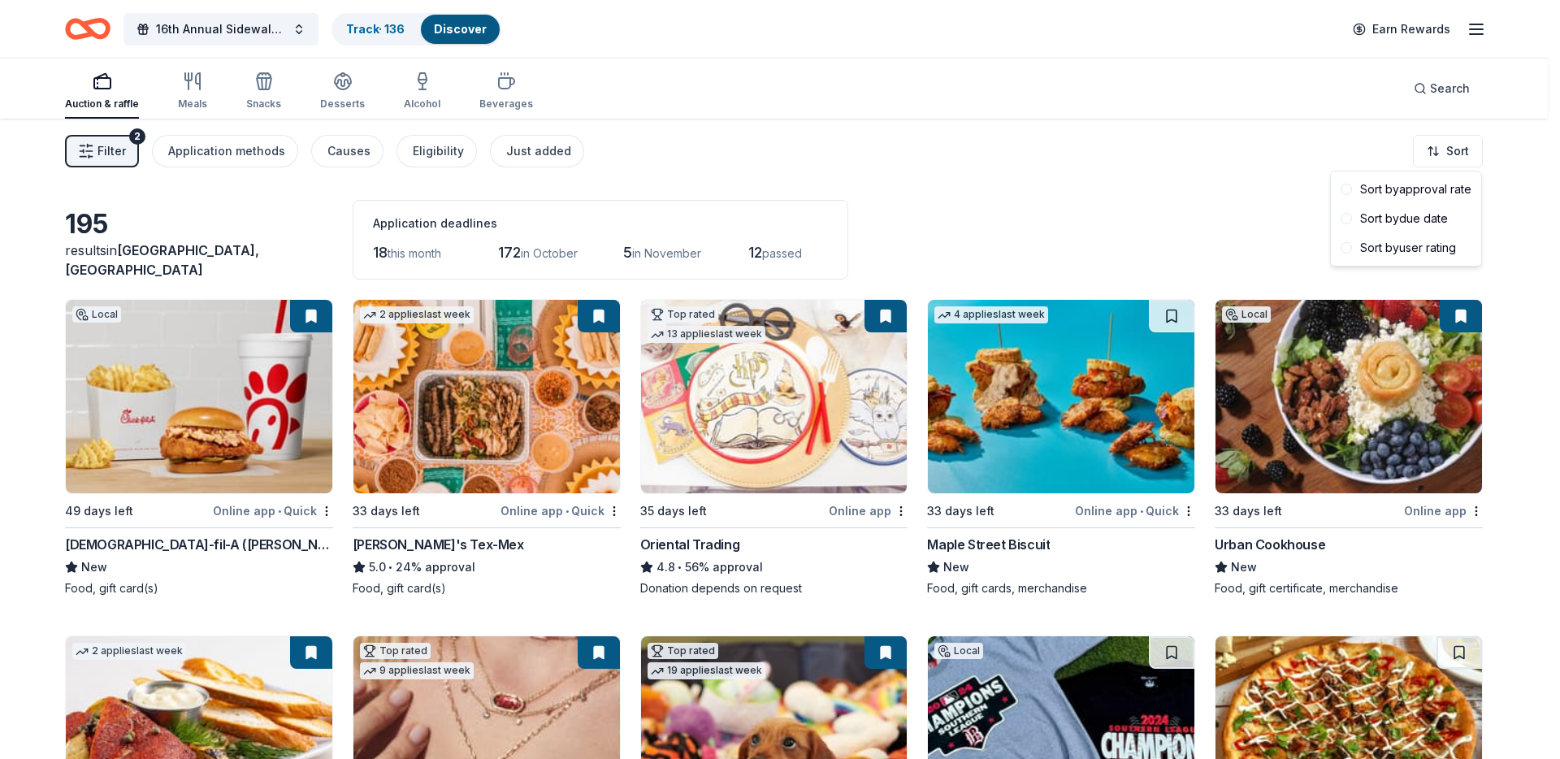
click at [1053, 160] on html "16th Annual Sidewalk's 10k Party Track · 136 Discover Earn Rewards Auction & ra…" at bounding box center [780, 379] width 1560 height 759
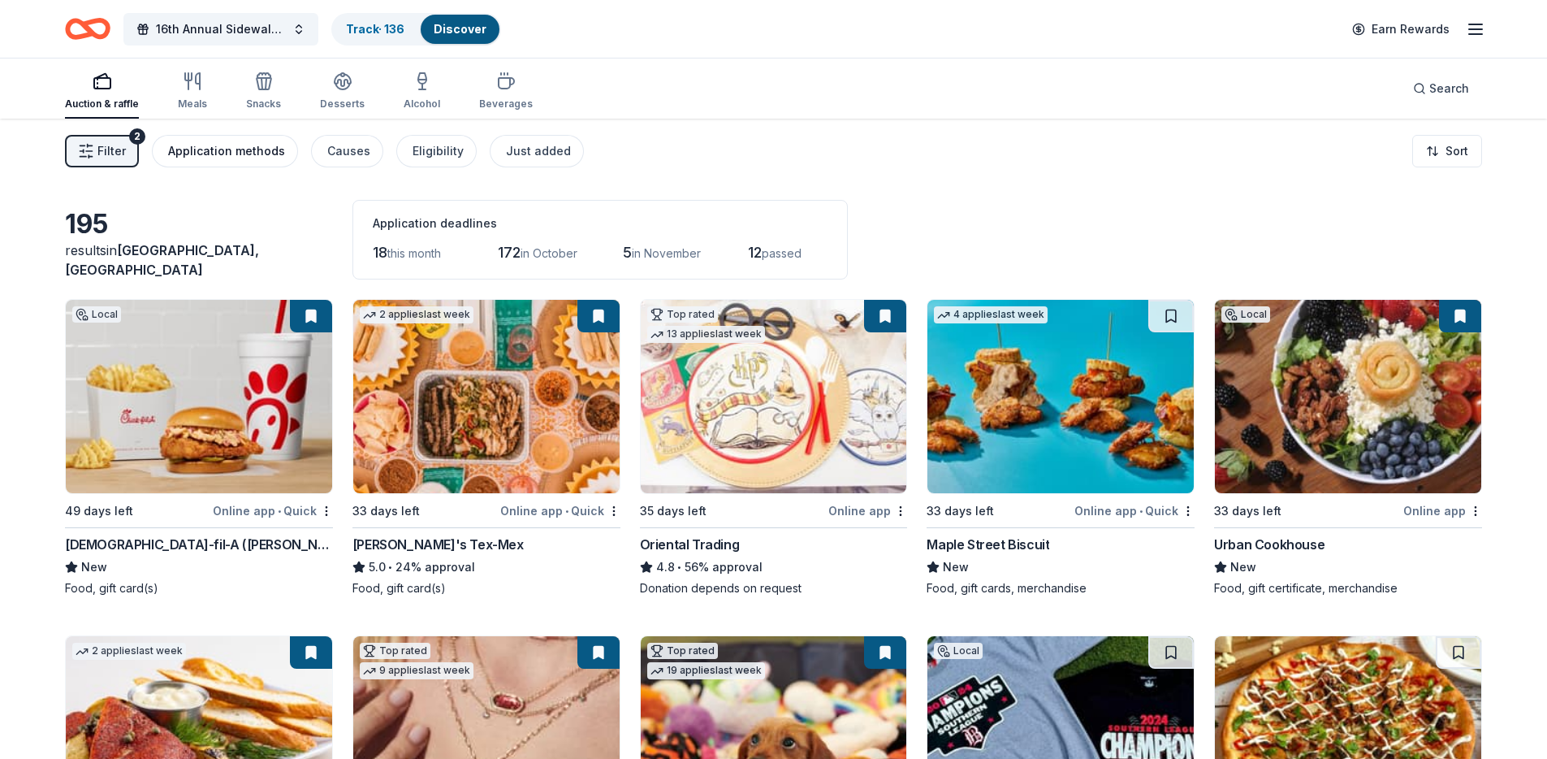
click at [174, 154] on div "Application methods" at bounding box center [226, 150] width 117 height 19
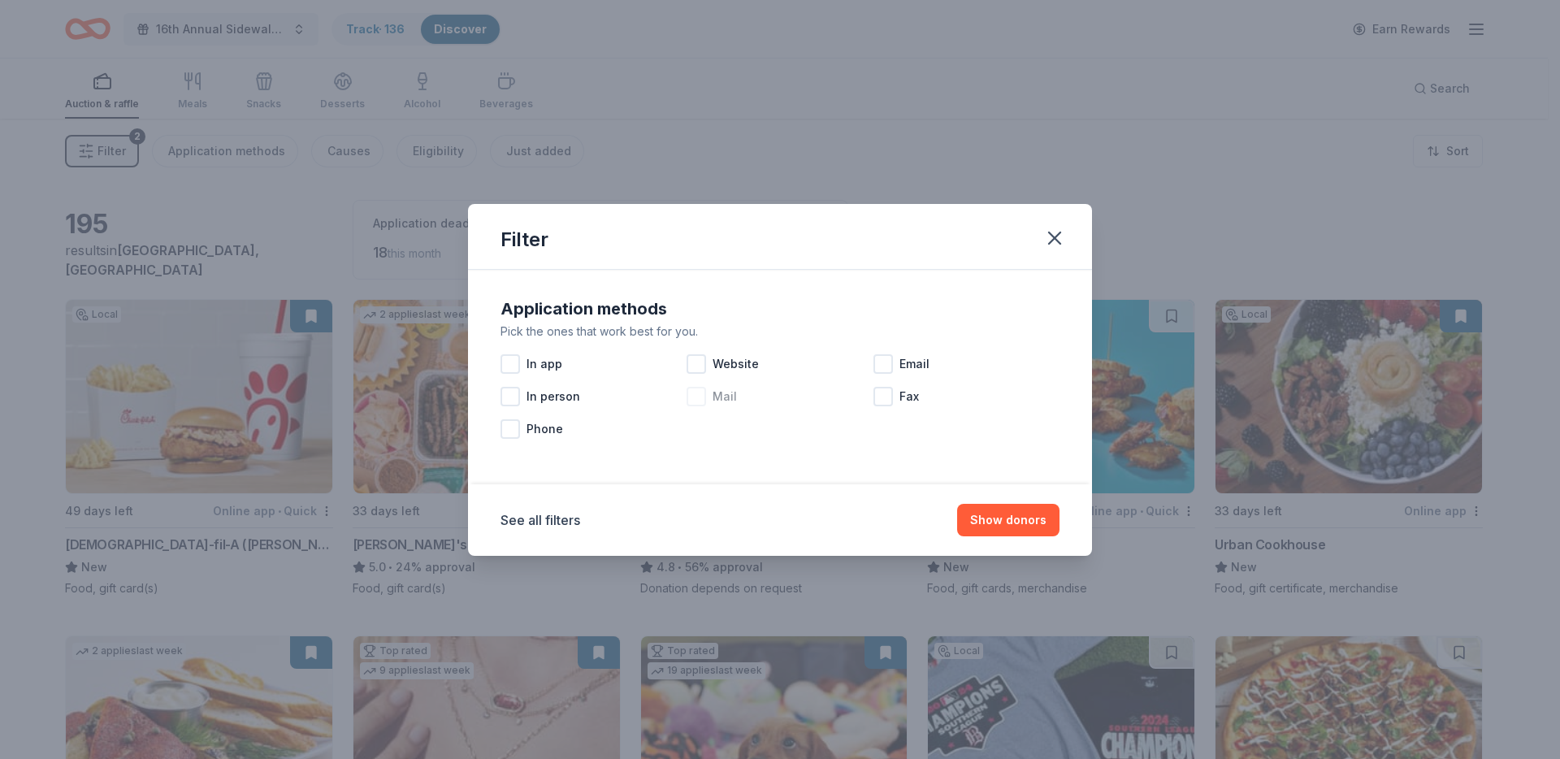
click at [708, 399] on div "Mail" at bounding box center [779, 396] width 186 height 32
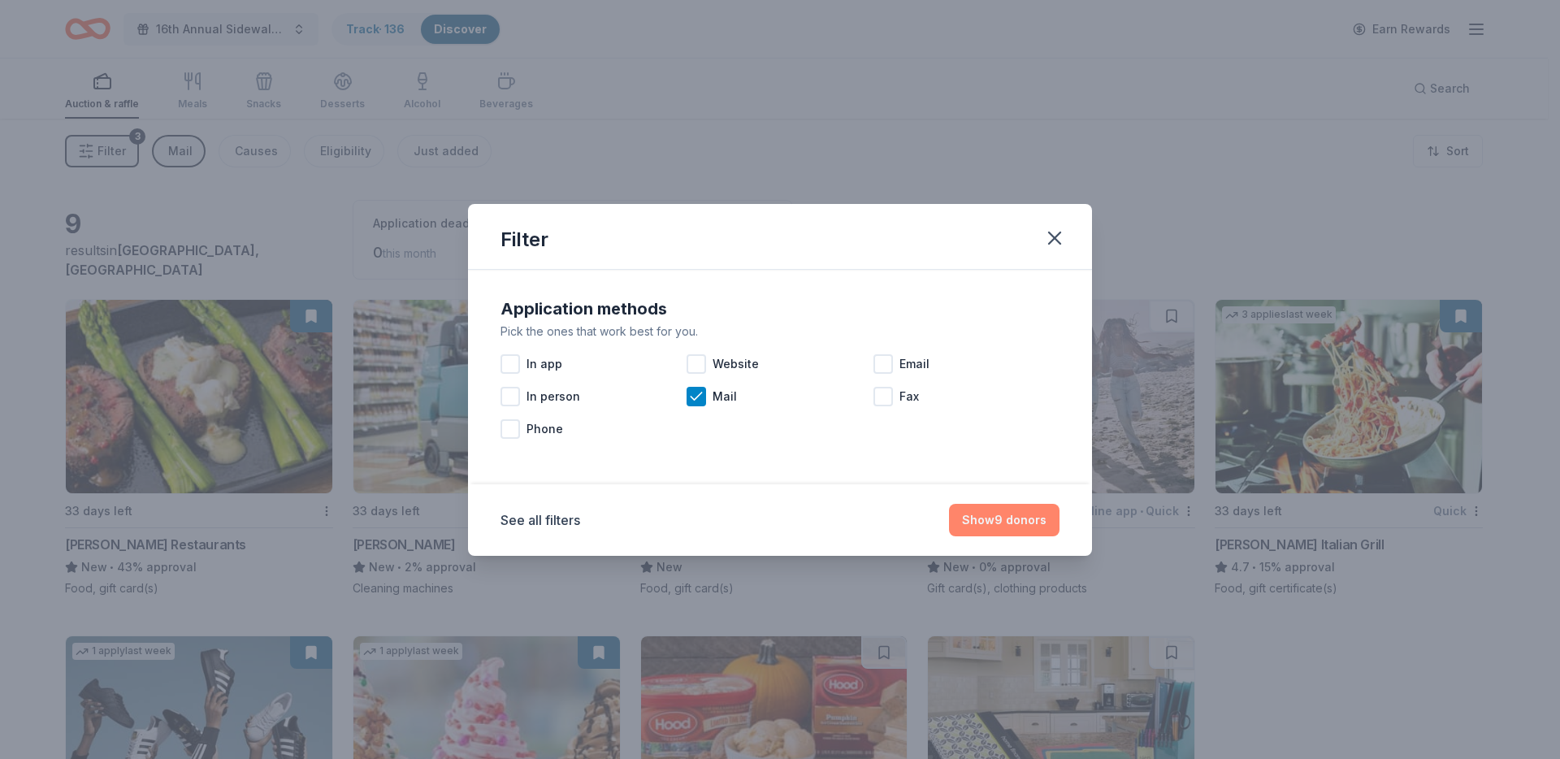
click at [1011, 523] on button "Show 9 donors" at bounding box center [1004, 520] width 110 height 32
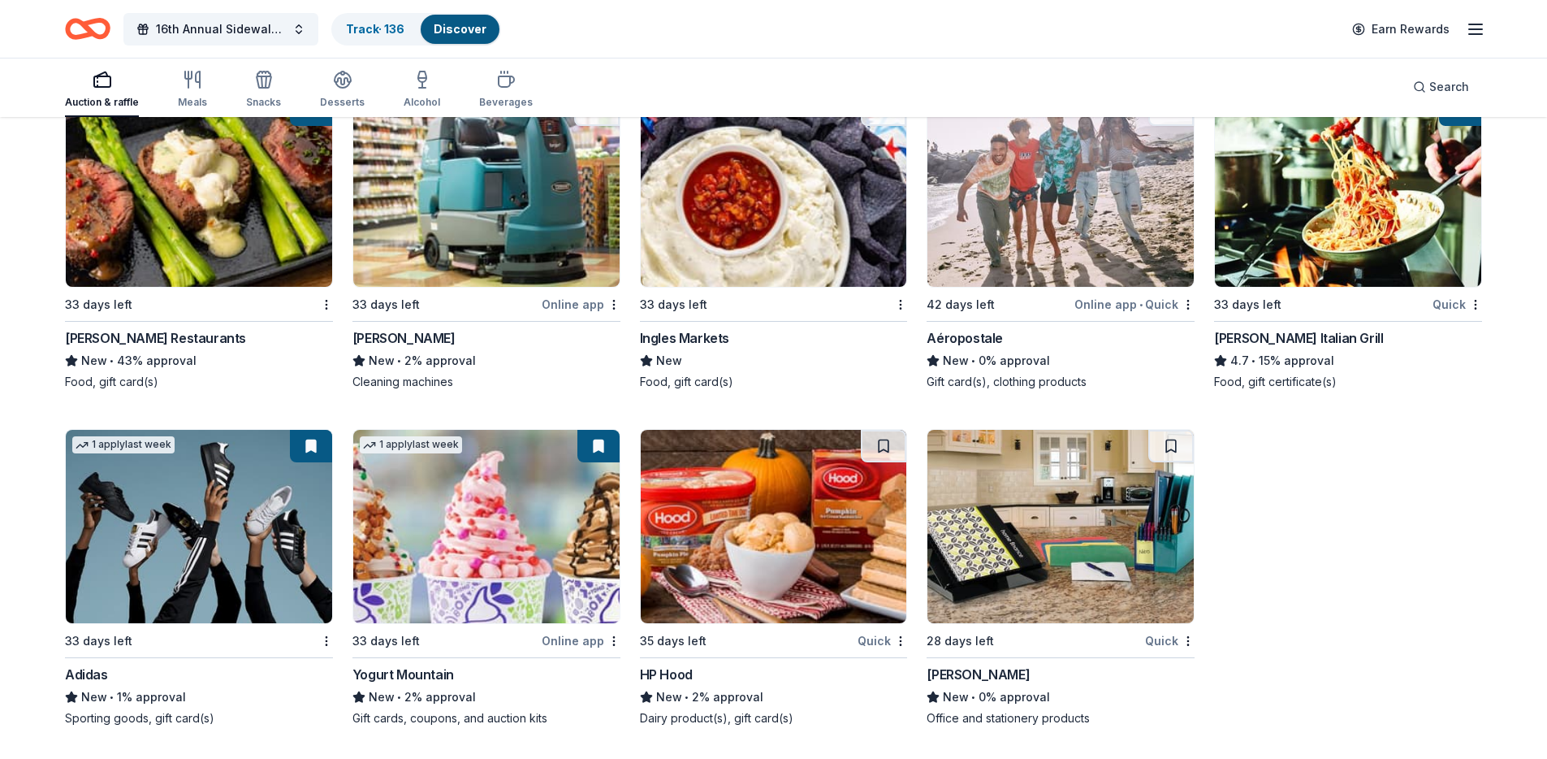
scroll to position [203, 0]
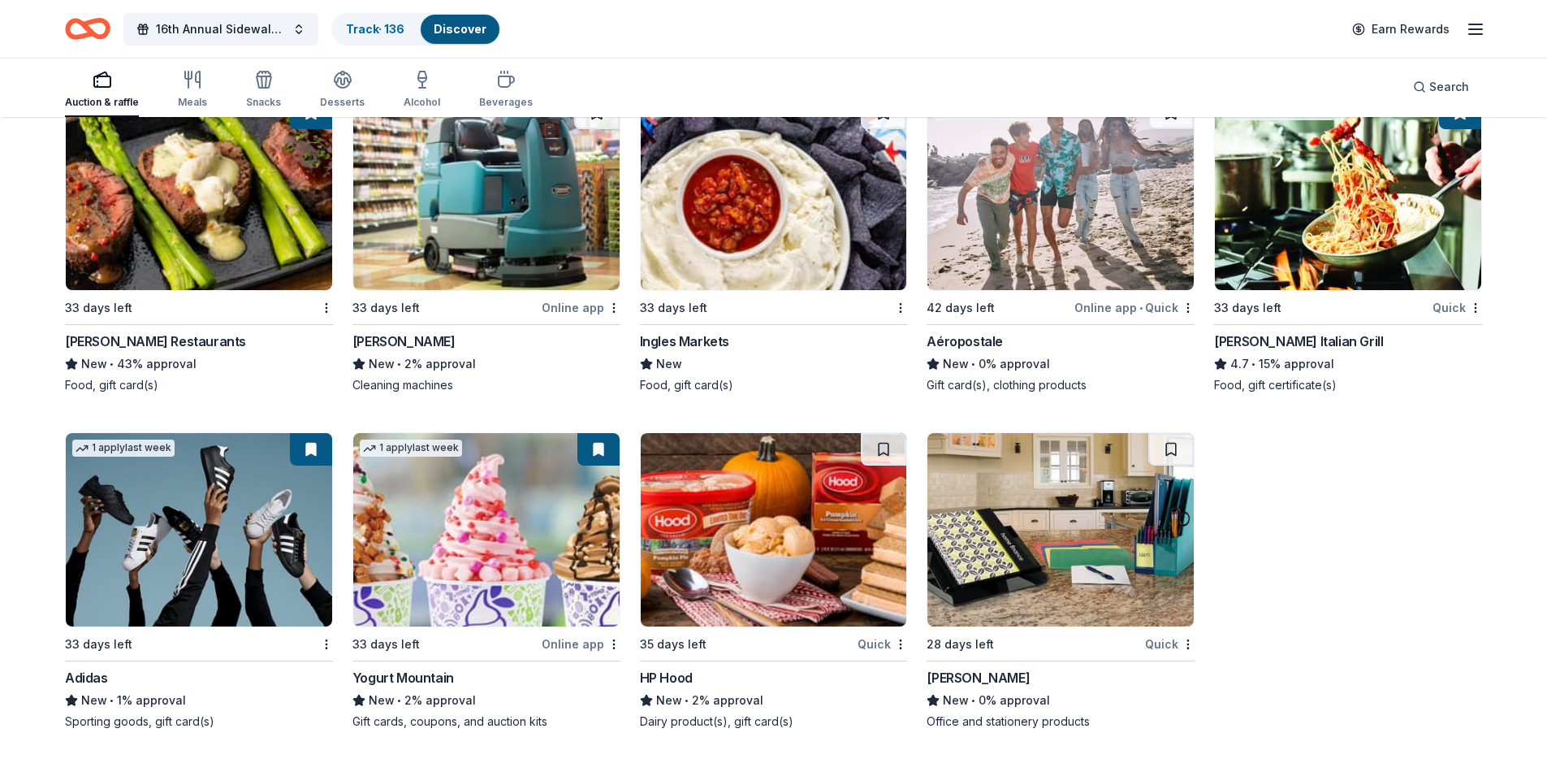
click at [738, 206] on img at bounding box center [774, 193] width 266 height 193
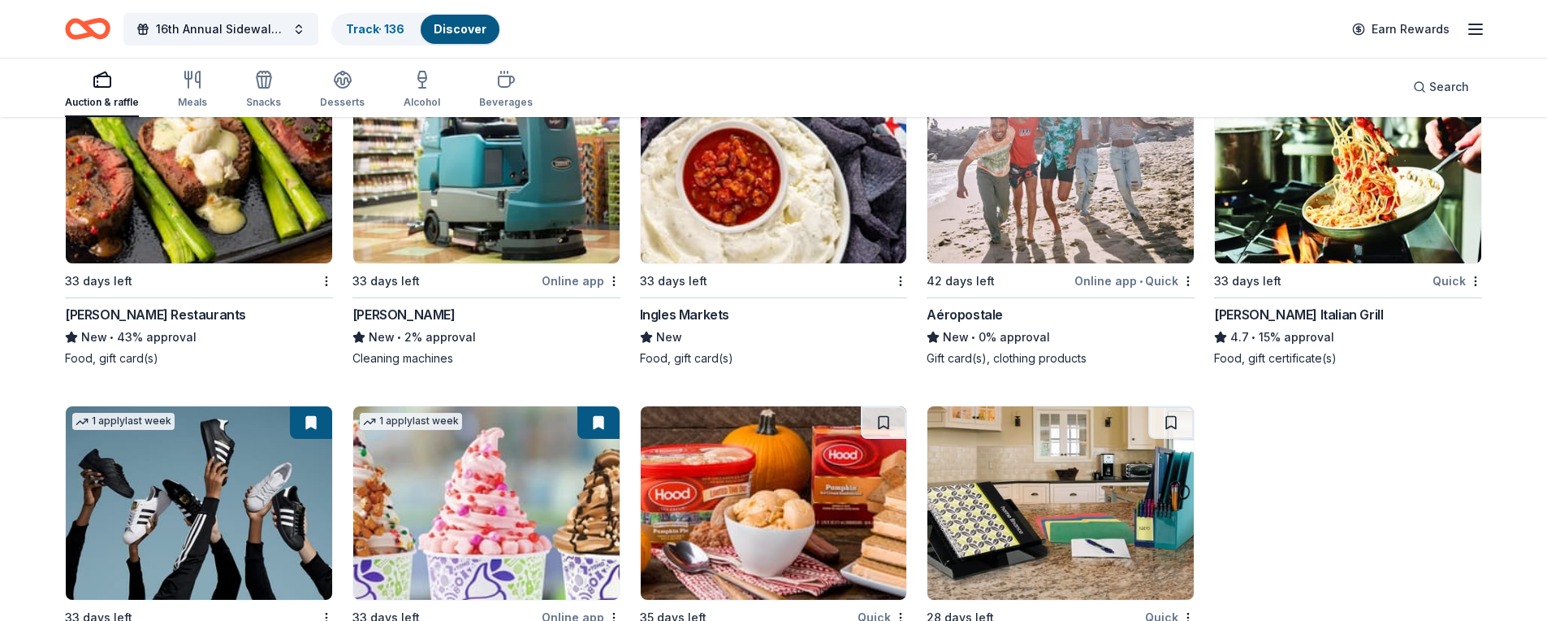
scroll to position [344, 0]
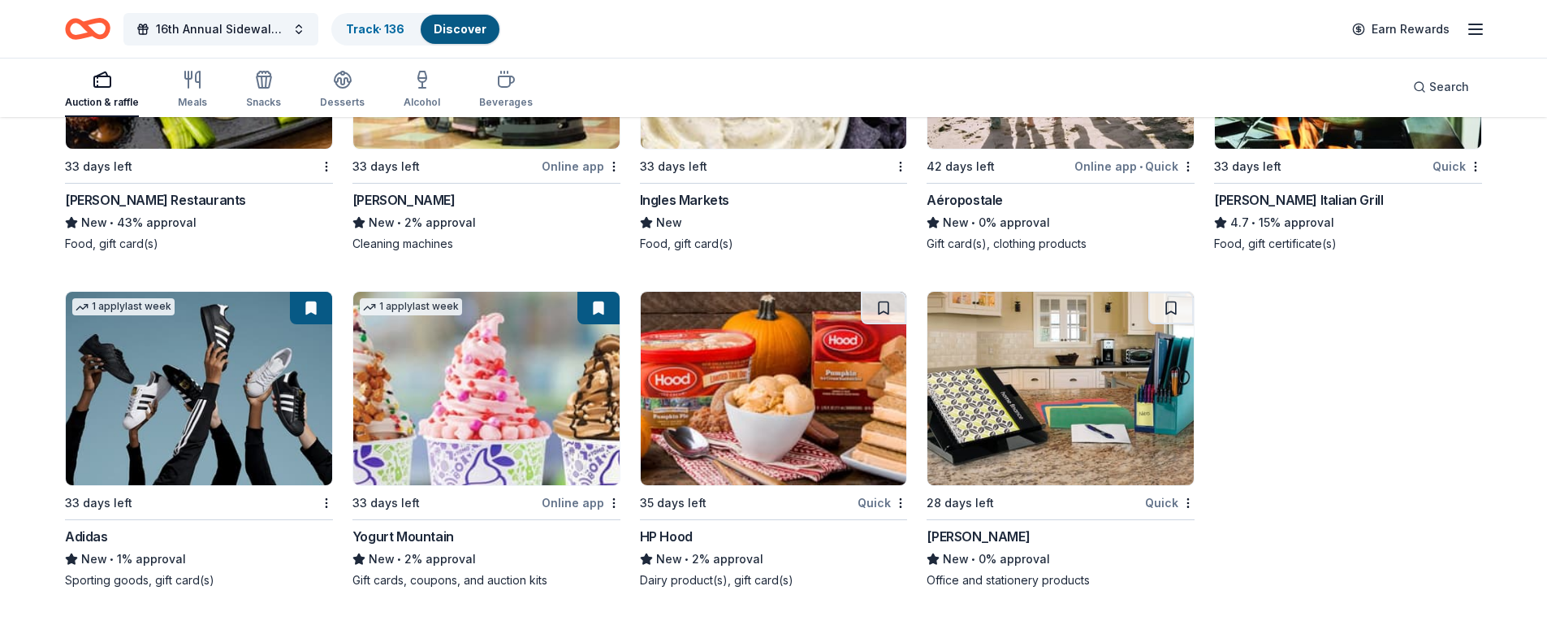
click at [481, 447] on img at bounding box center [486, 388] width 266 height 193
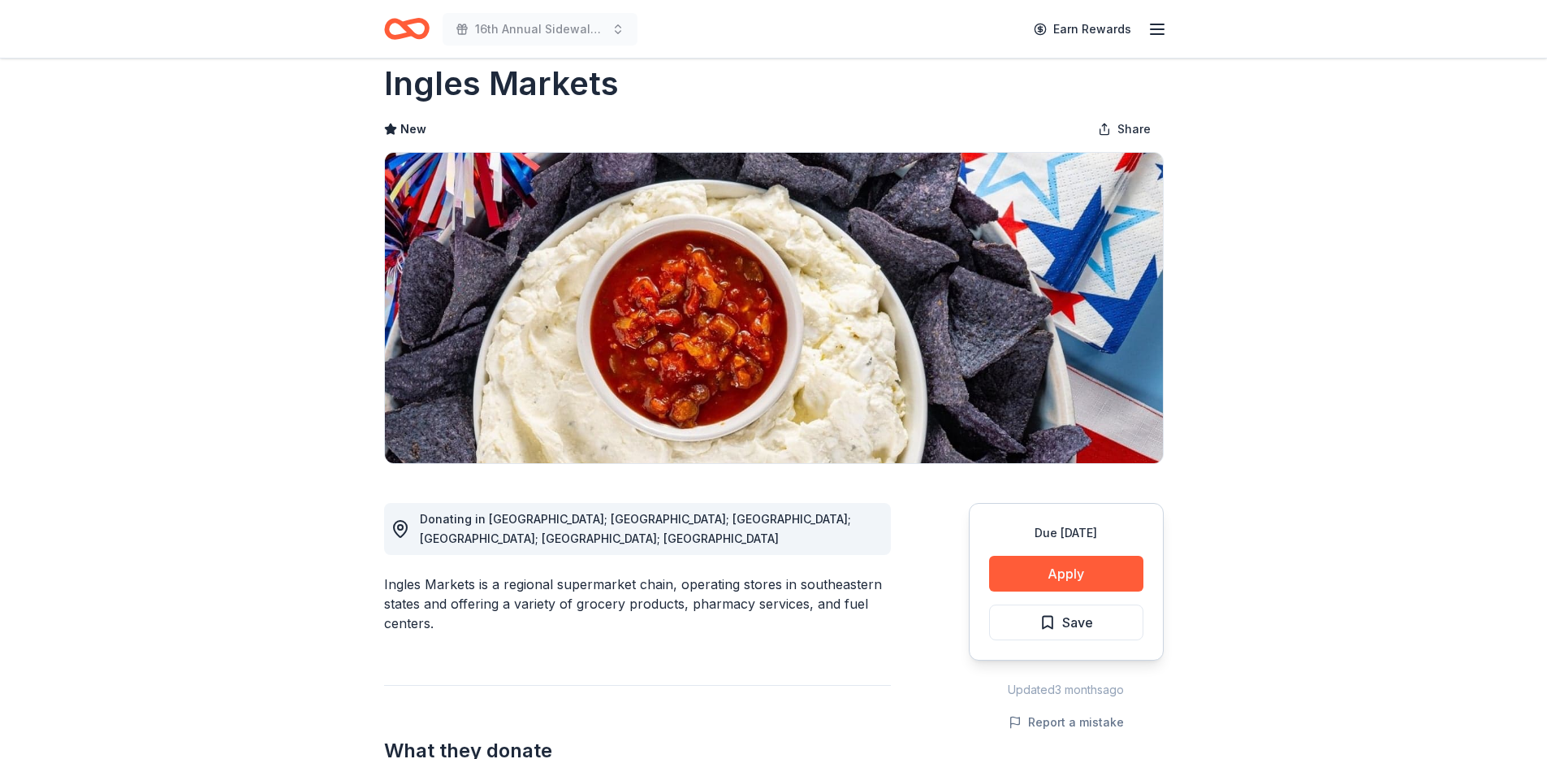
scroll to position [58, 0]
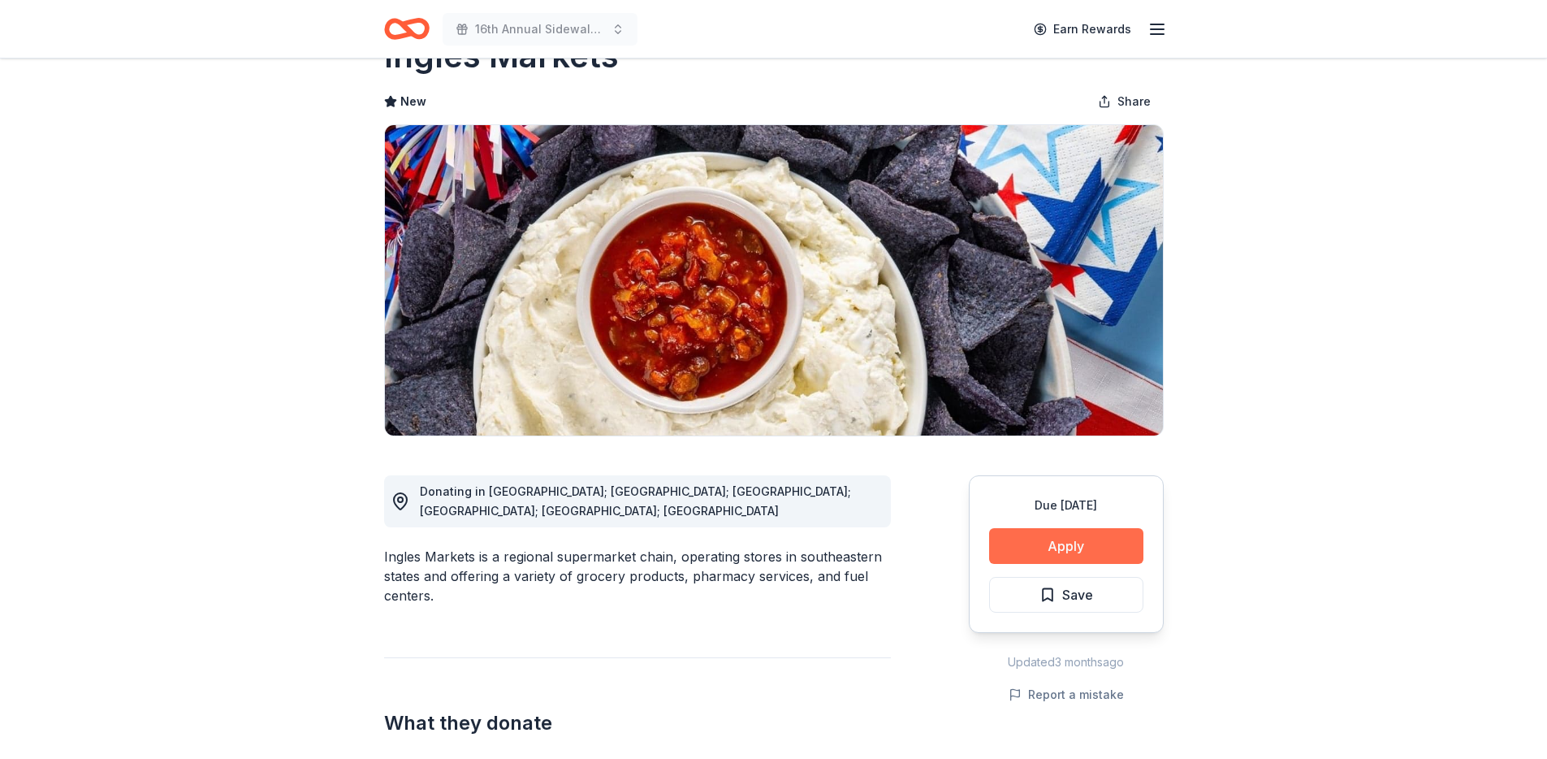
click at [1081, 541] on button "Apply" at bounding box center [1066, 546] width 154 height 36
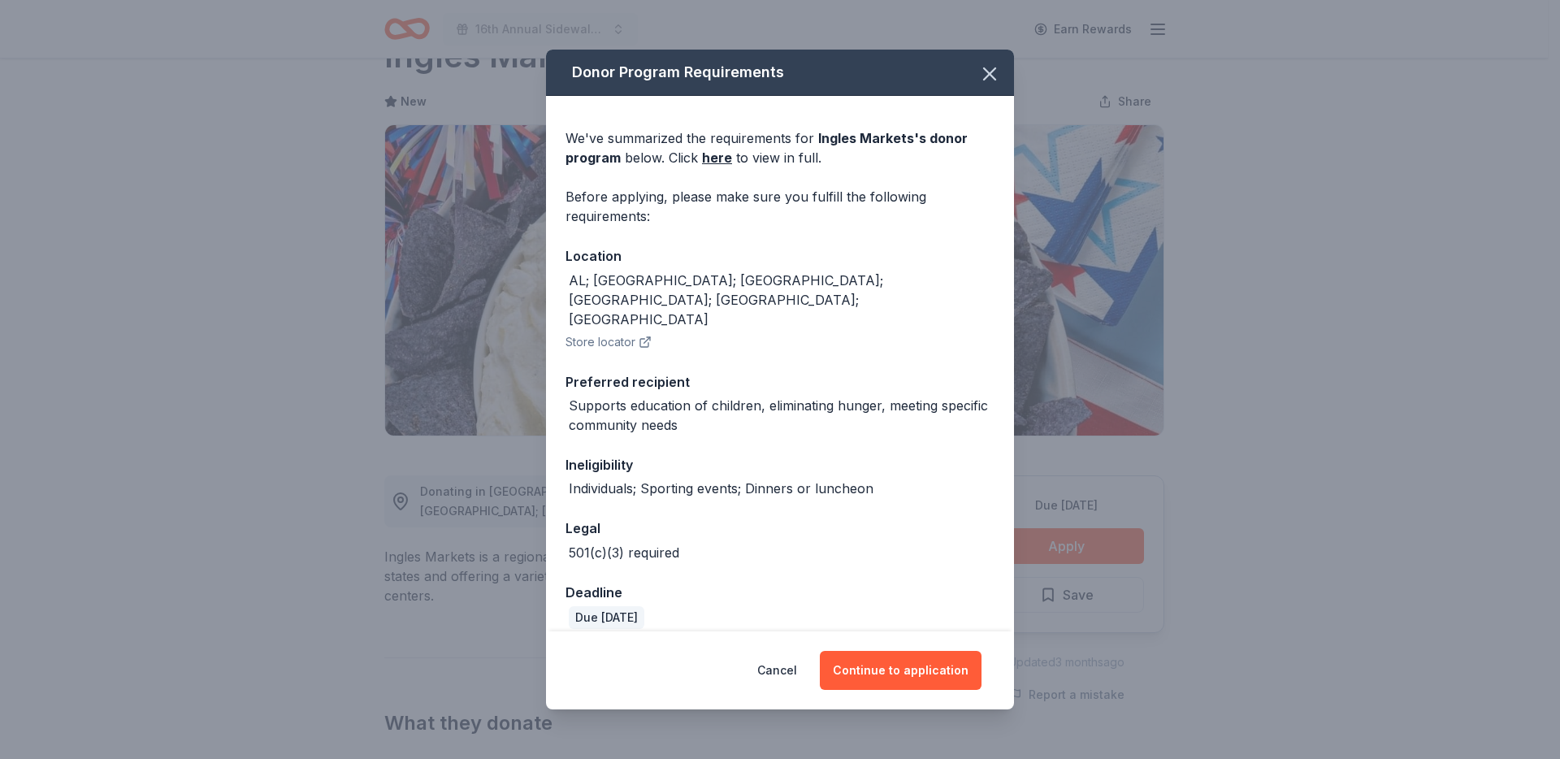
click at [644, 335] on icon "button" at bounding box center [644, 341] width 13 height 13
click at [646, 339] on icon "button" at bounding box center [644, 343] width 8 height 8
click at [989, 85] on icon "button" at bounding box center [989, 74] width 23 height 23
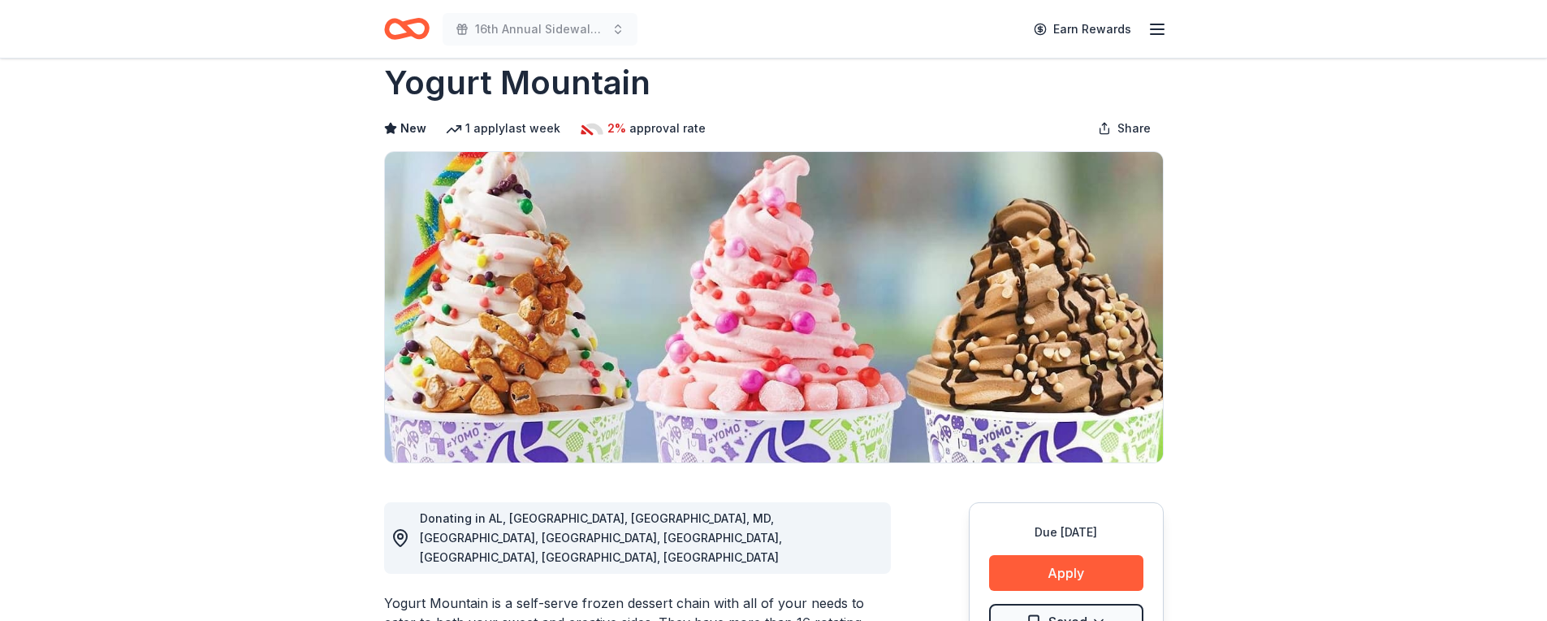
scroll to position [327, 0]
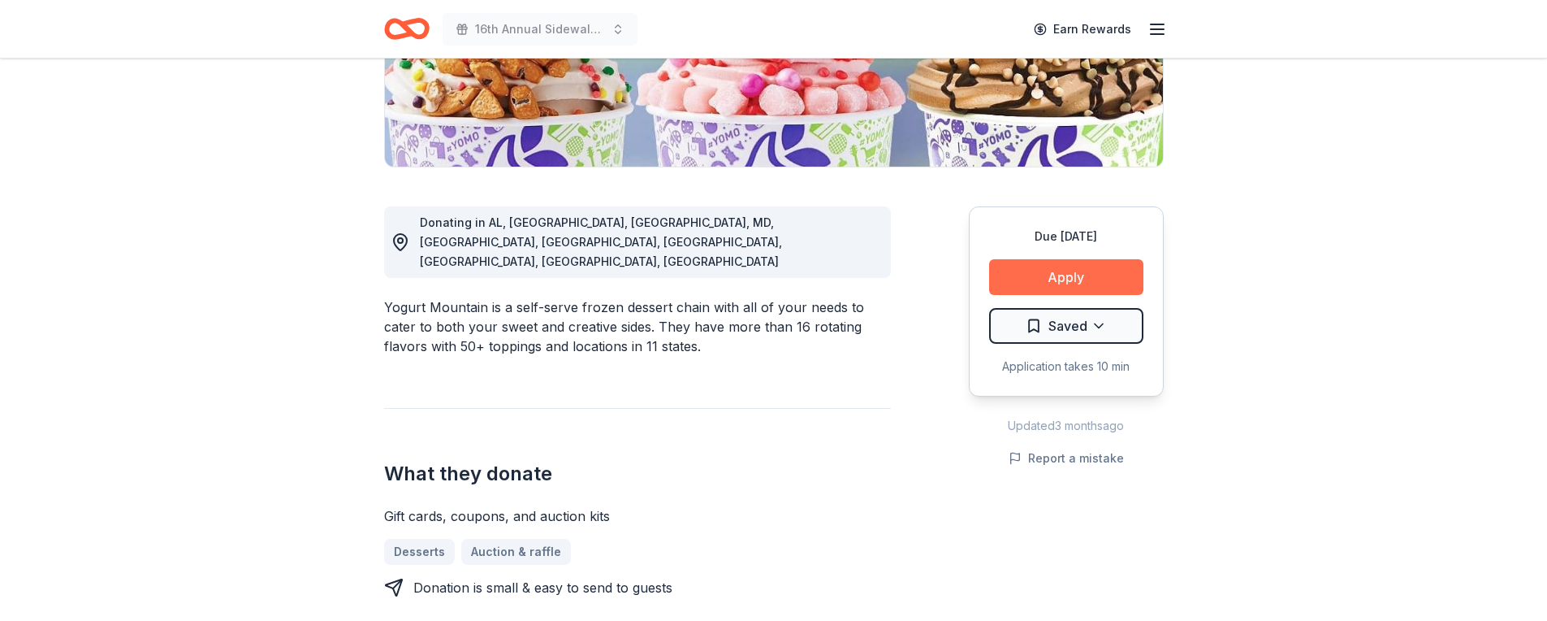
click at [1067, 274] on button "Apply" at bounding box center [1066, 277] width 154 height 36
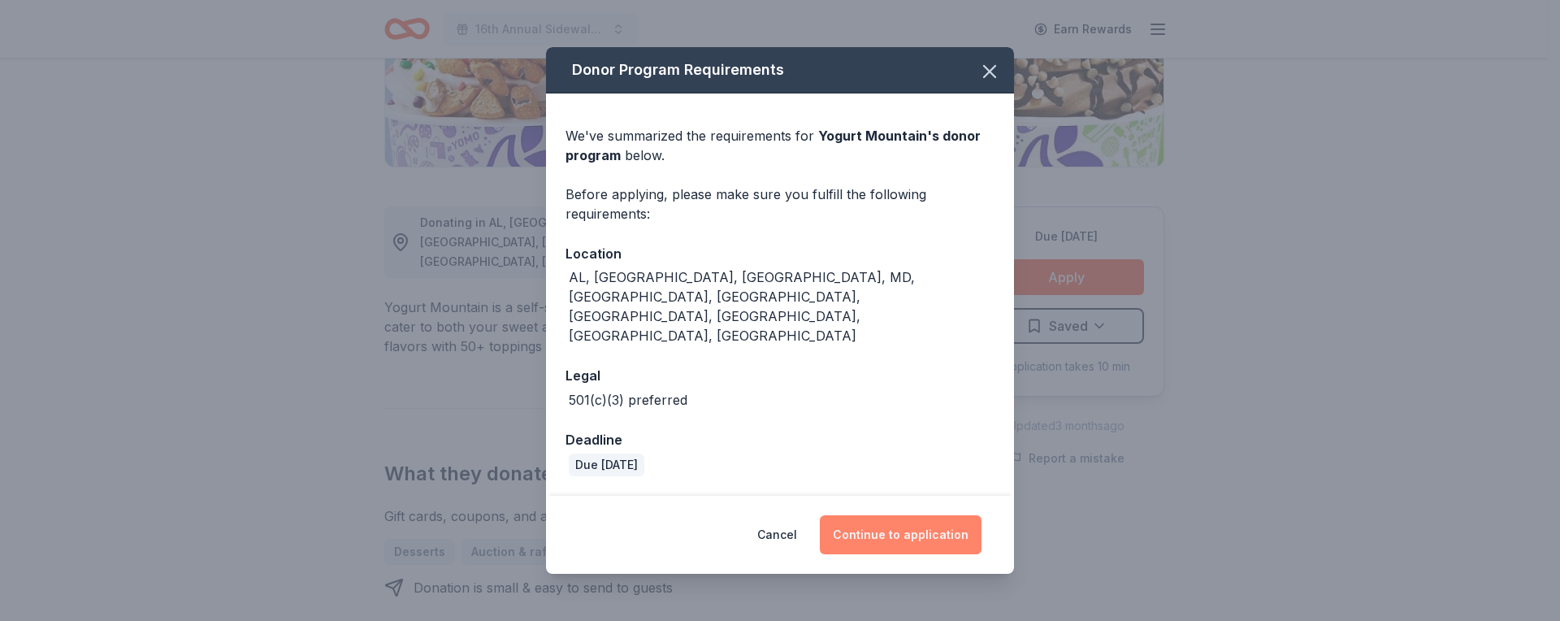
click at [887, 515] on button "Continue to application" at bounding box center [901, 534] width 162 height 39
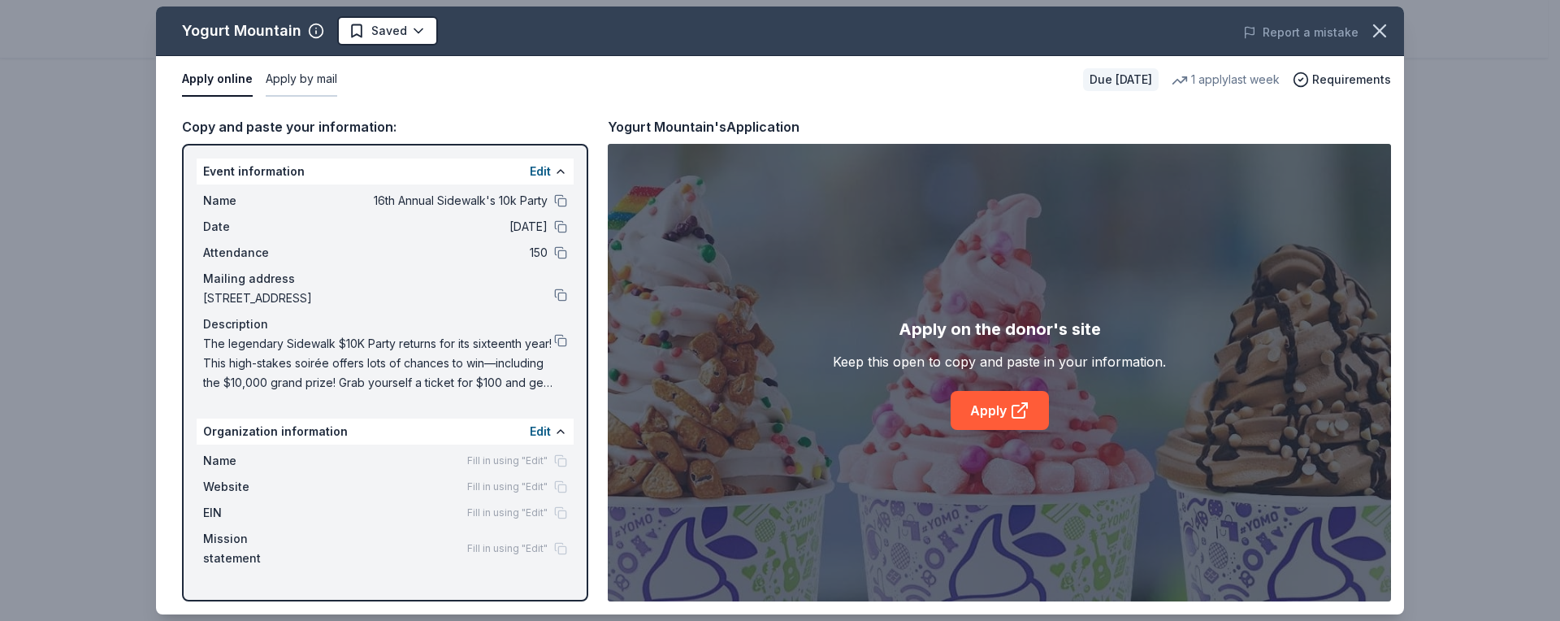
click at [314, 73] on button "Apply by mail" at bounding box center [301, 80] width 71 height 34
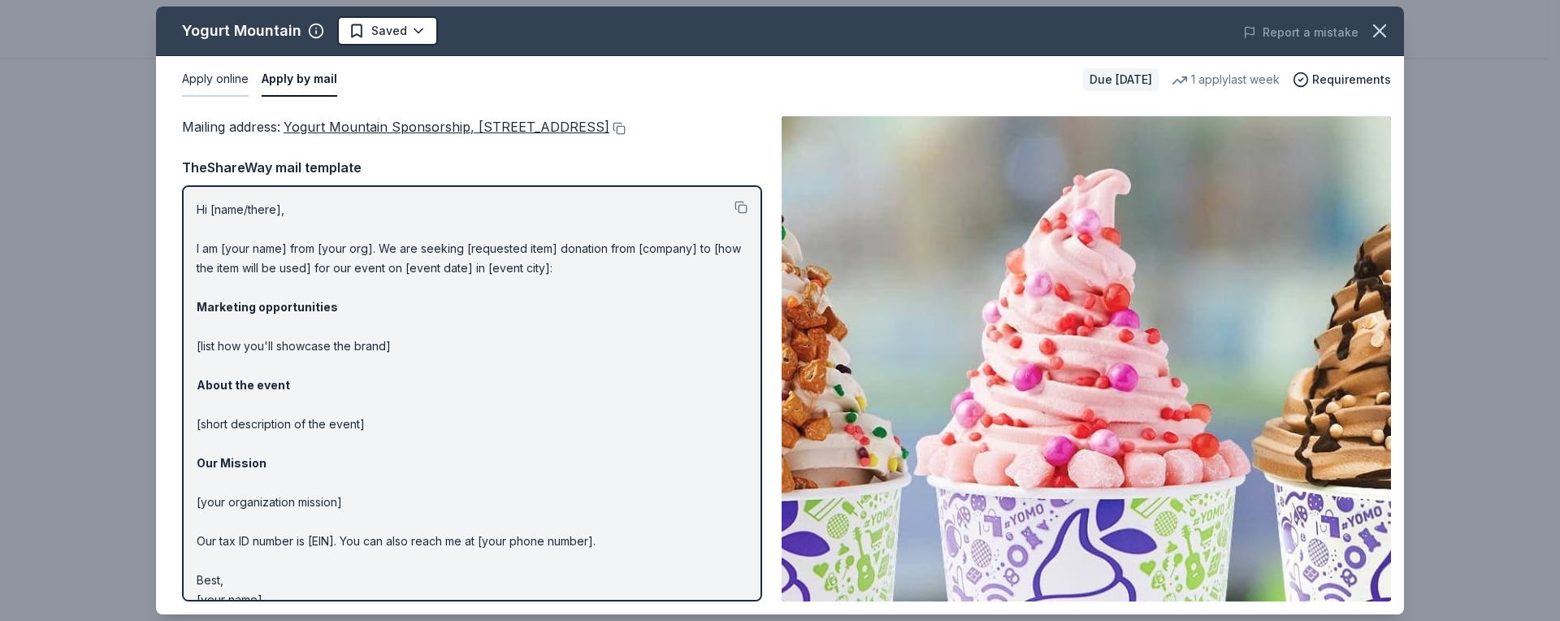
click at [207, 76] on button "Apply online" at bounding box center [215, 80] width 67 height 34
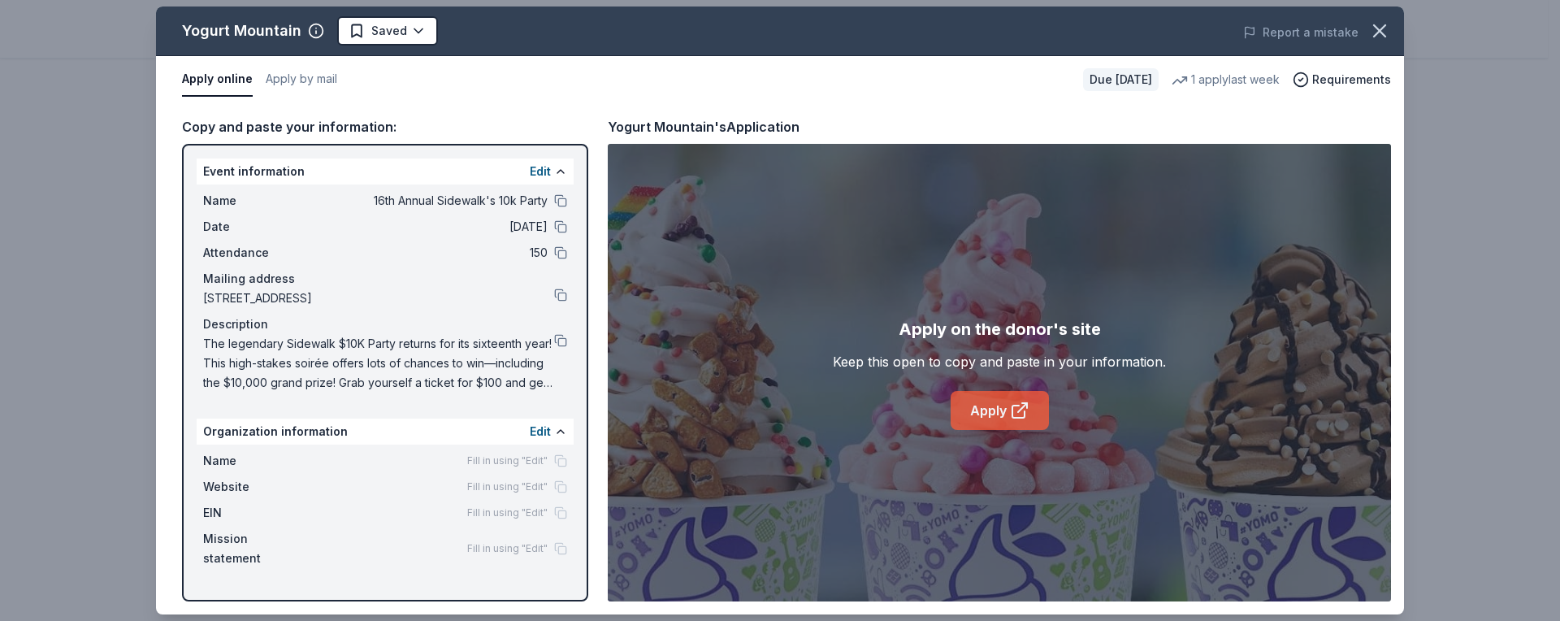
click at [1007, 417] on link "Apply" at bounding box center [999, 410] width 98 height 39
click at [1385, 28] on icon "button" at bounding box center [1379, 30] width 23 height 23
